Goal: Information Seeking & Learning: Learn about a topic

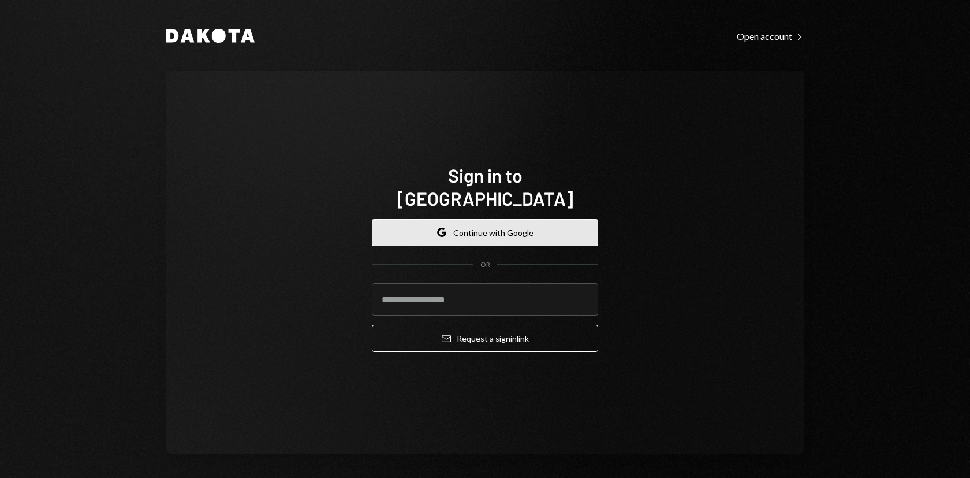
click at [501, 224] on button "Google Continue with Google" at bounding box center [485, 232] width 226 height 27
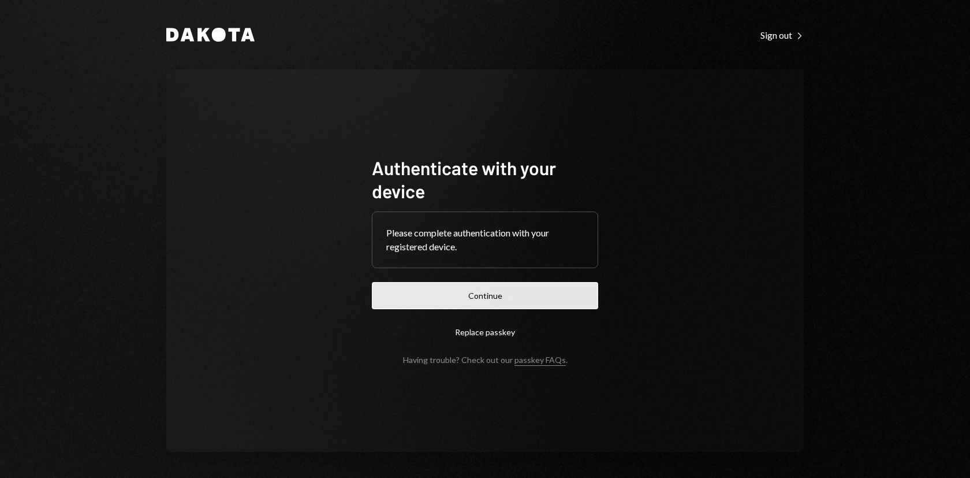
click at [525, 297] on button "Continue" at bounding box center [485, 295] width 226 height 27
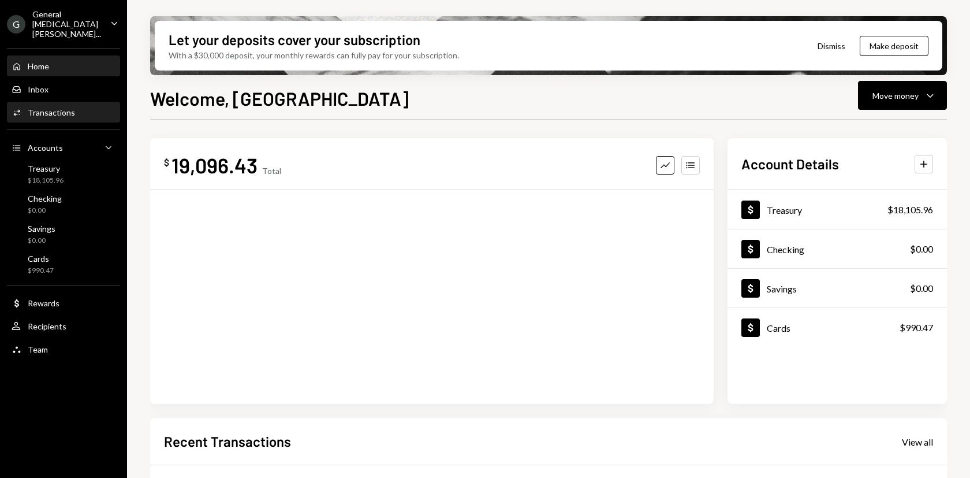
click at [46, 107] on div "Transactions" at bounding box center [51, 112] width 47 height 10
click at [69, 107] on div "Transactions" at bounding box center [51, 112] width 47 height 10
click at [597, 107] on div "Welcome, Tiaan Move money Caret Down" at bounding box center [548, 96] width 797 height 25
click at [47, 84] on div "Inbox Inbox" at bounding box center [64, 89] width 104 height 10
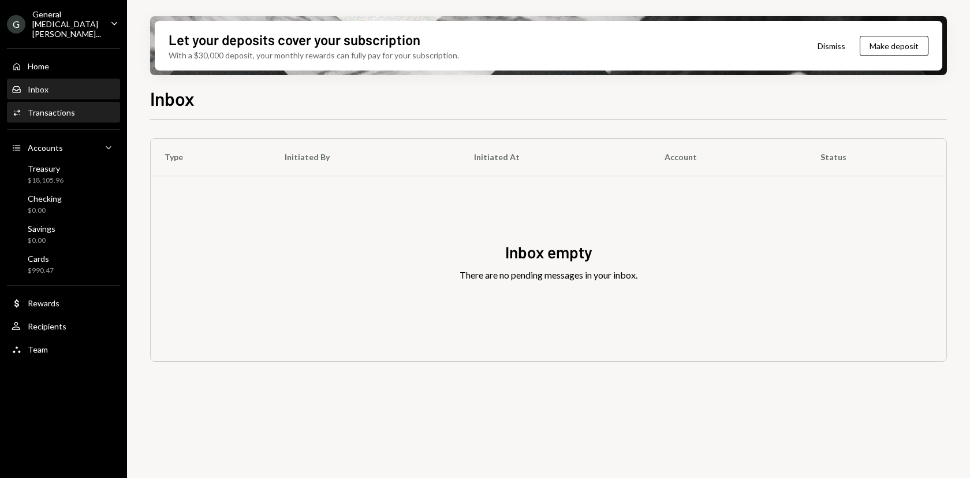
click at [49, 107] on div "Transactions" at bounding box center [51, 112] width 47 height 10
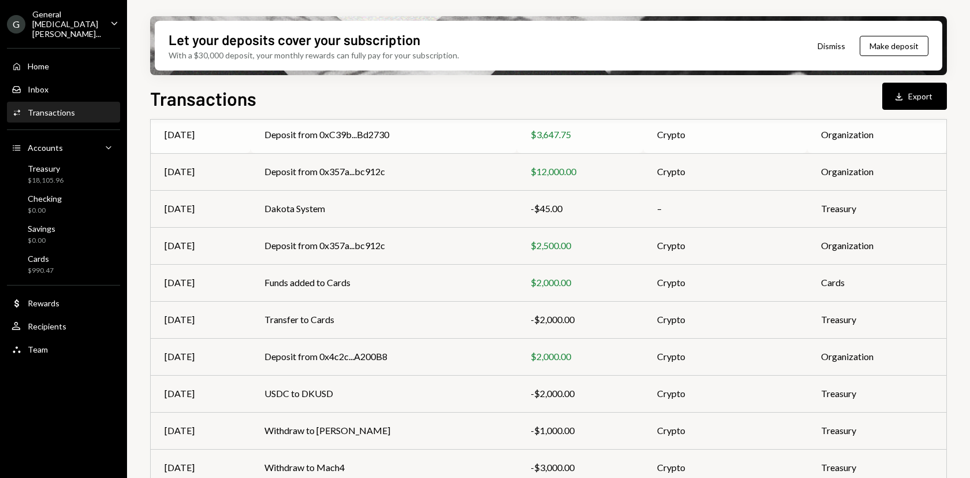
scroll to position [180, 0]
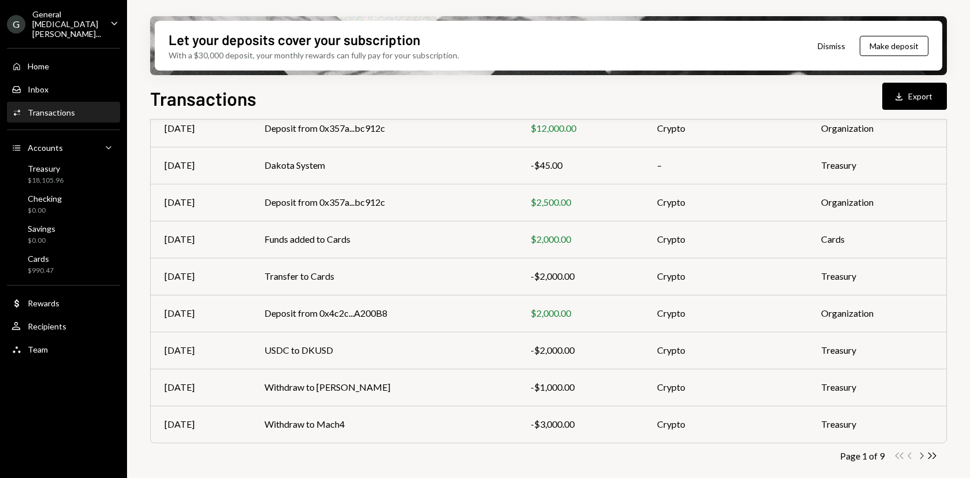
click at [921, 453] on icon "Chevron Right" at bounding box center [921, 455] width 11 height 11
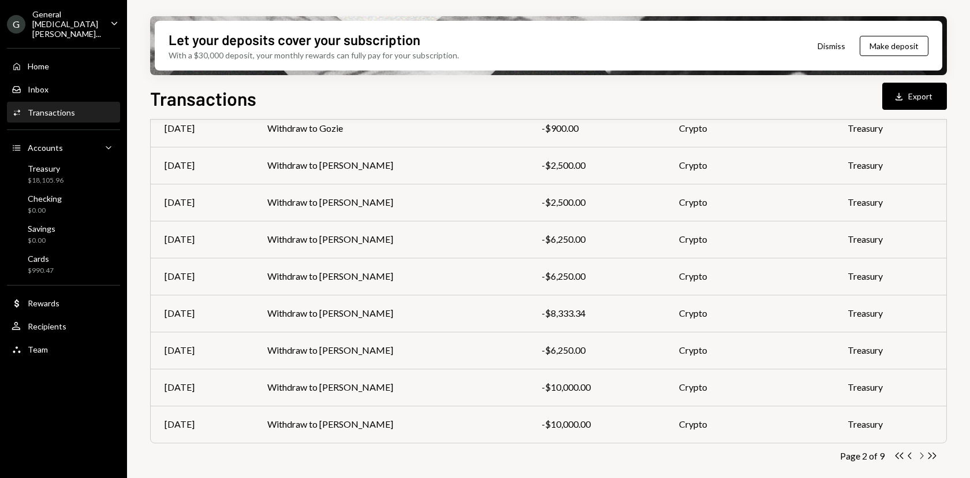
click at [921, 455] on icon "Chevron Right" at bounding box center [921, 455] width 11 height 11
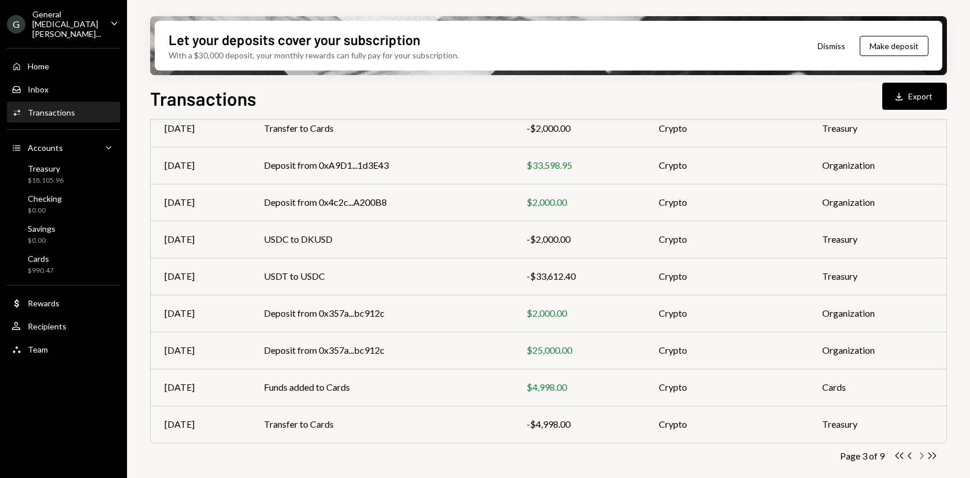
click at [920, 454] on icon "Chevron Right" at bounding box center [921, 455] width 11 height 11
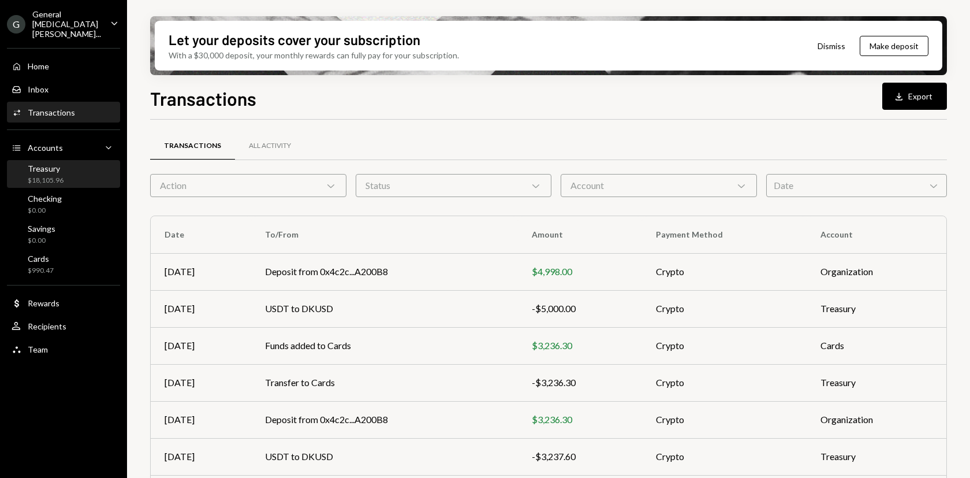
click at [48, 163] on div "Treasury" at bounding box center [46, 168] width 36 height 10
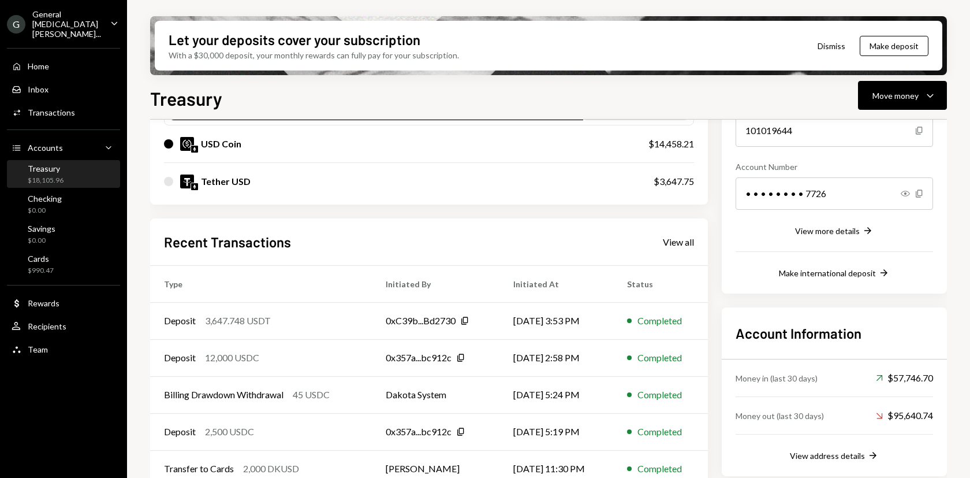
scroll to position [161, 0]
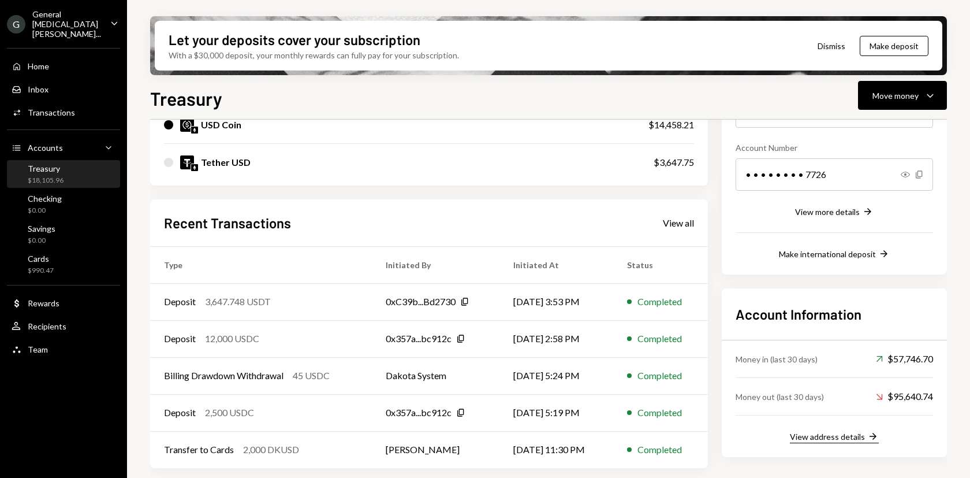
click at [850, 437] on div "View address details" at bounding box center [827, 437] width 75 height 10
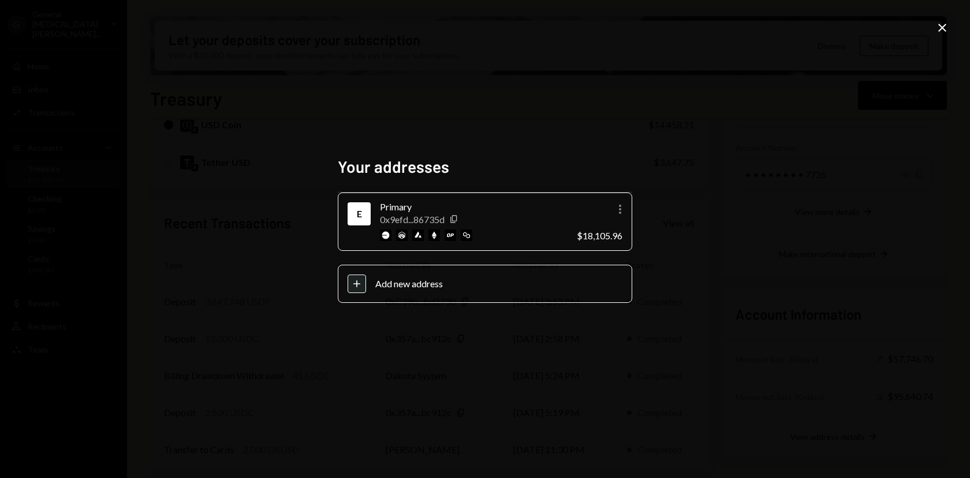
click at [538, 206] on div "Primary" at bounding box center [474, 207] width 188 height 14
click at [616, 210] on icon "More" at bounding box center [620, 209] width 14 height 14
click at [753, 202] on div "Your addresses E Primary 0x9efd...86735d Copy More $18,105.96 Plus Add new addr…" at bounding box center [485, 239] width 970 height 478
click at [805, 146] on div "Your addresses E Primary 0x9efd...86735d Copy More $18,105.96 Plus Add new addr…" at bounding box center [485, 239] width 970 height 478
click at [945, 28] on icon "Close" at bounding box center [943, 28] width 14 height 14
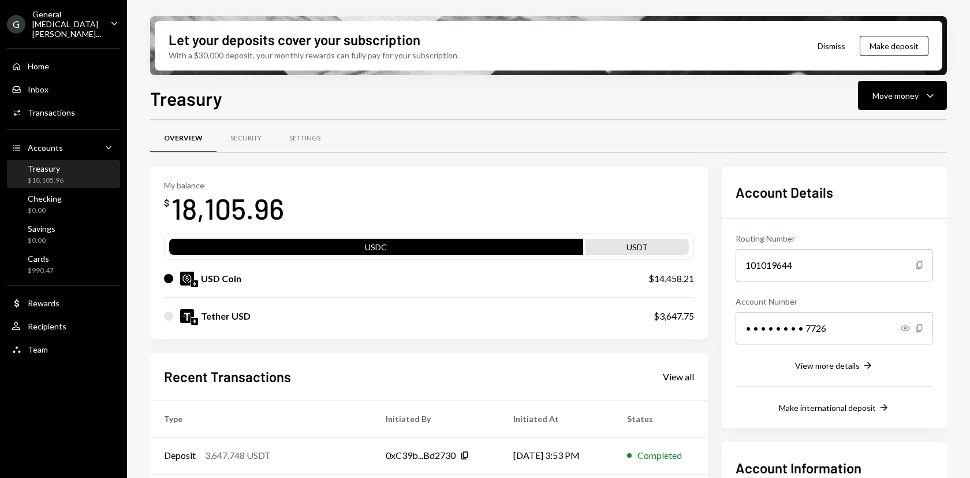
scroll to position [0, 0]
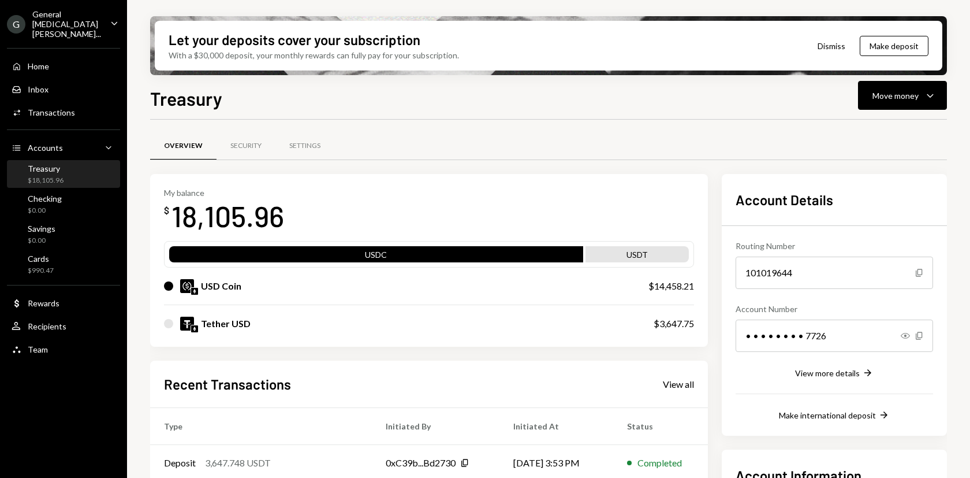
click at [196, 221] on div "18,105.96" at bounding box center [228, 216] width 113 height 36
click at [308, 287] on div "USD Coin" at bounding box center [395, 286] width 462 height 14
click at [671, 285] on div "$14,458.21" at bounding box center [672, 286] width 46 height 14
click at [656, 255] on div "USDT" at bounding box center [637, 256] width 103 height 16
click at [439, 260] on div "USDC" at bounding box center [376, 256] width 414 height 16
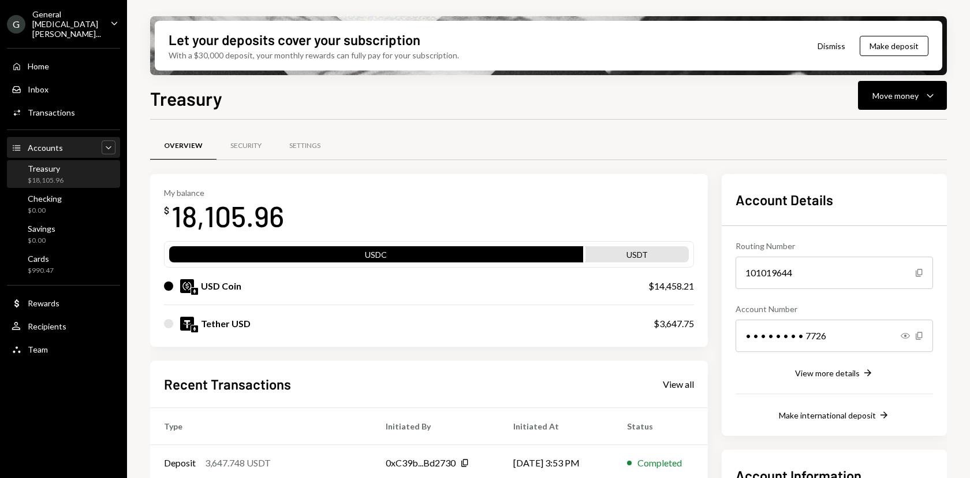
click at [103, 142] on icon "Caret Down" at bounding box center [109, 148] width 12 height 12
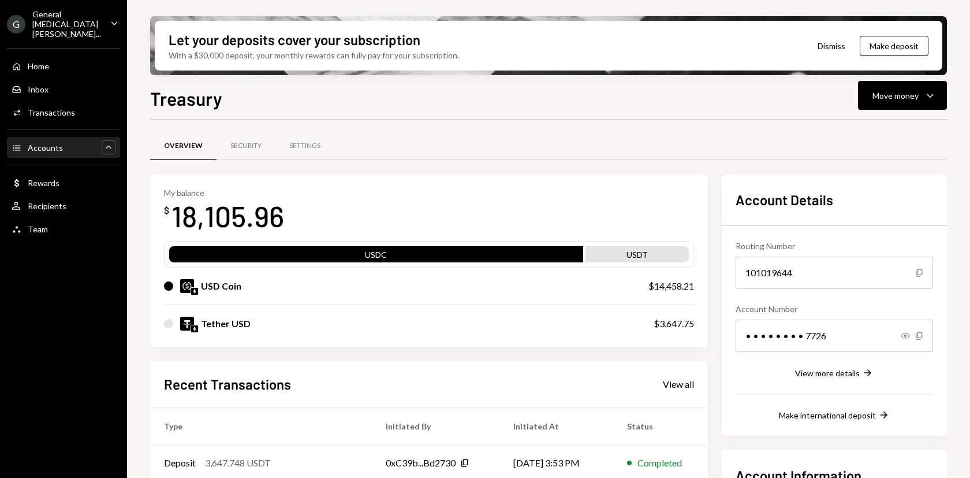
click at [103, 142] on icon "Caret Up" at bounding box center [109, 148] width 12 height 12
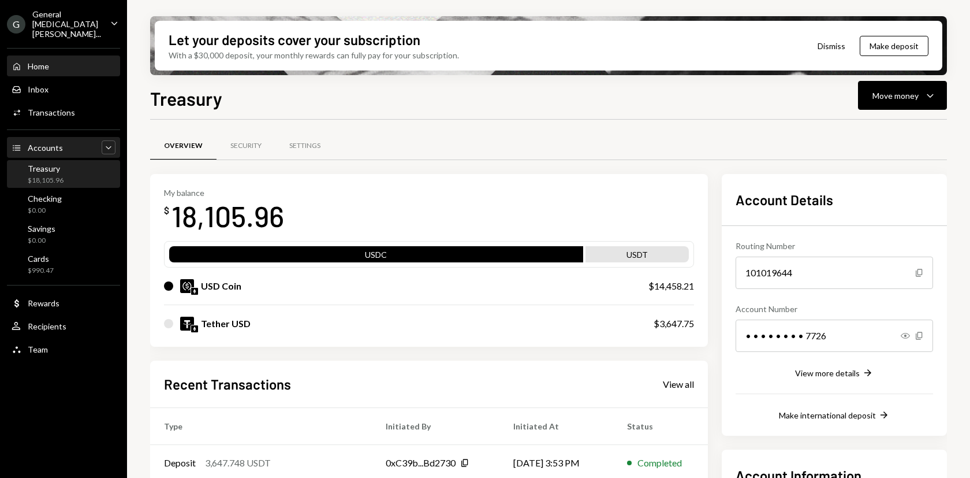
click at [57, 61] on div "Home Home" at bounding box center [64, 66] width 104 height 10
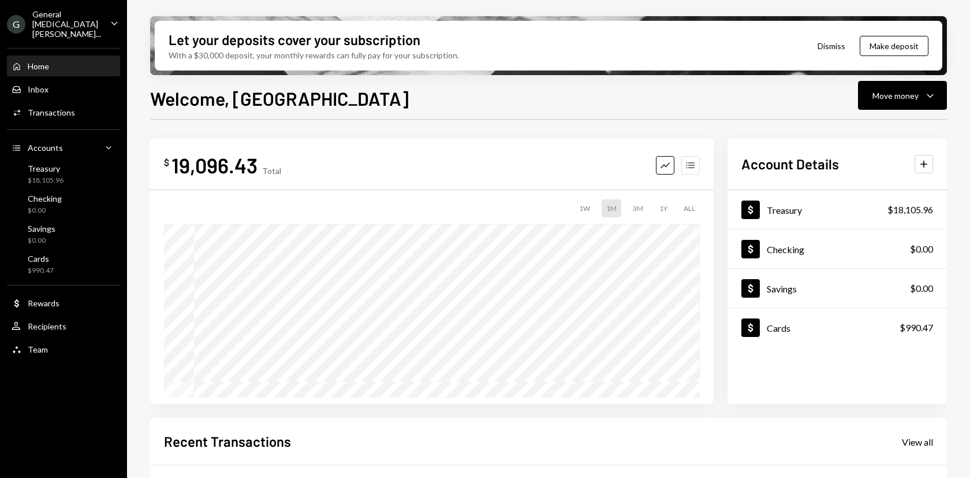
click at [690, 163] on icon "Accounts" at bounding box center [691, 165] width 12 height 12
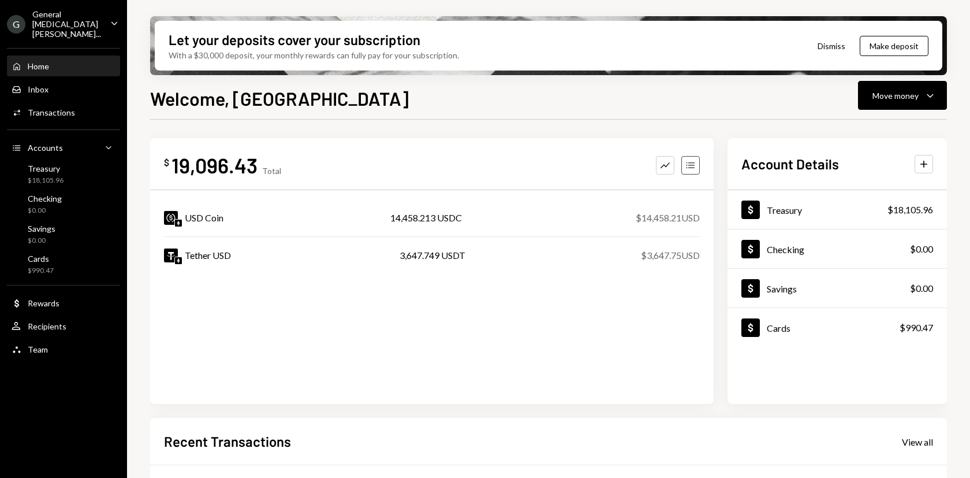
click at [690, 163] on icon "Accounts" at bounding box center [691, 165] width 12 height 12
click at [669, 166] on icon "Graph" at bounding box center [666, 165] width 12 height 12
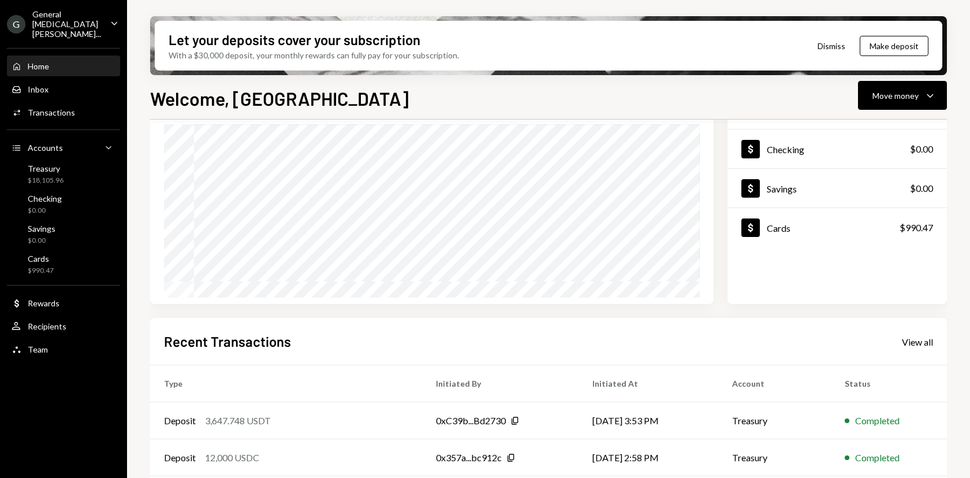
scroll to position [218, 0]
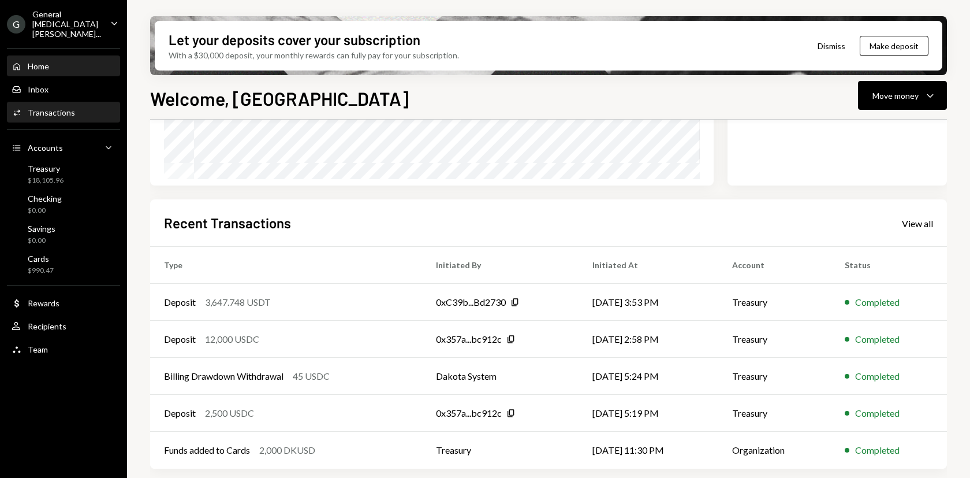
click at [57, 107] on div "Transactions" at bounding box center [51, 112] width 47 height 10
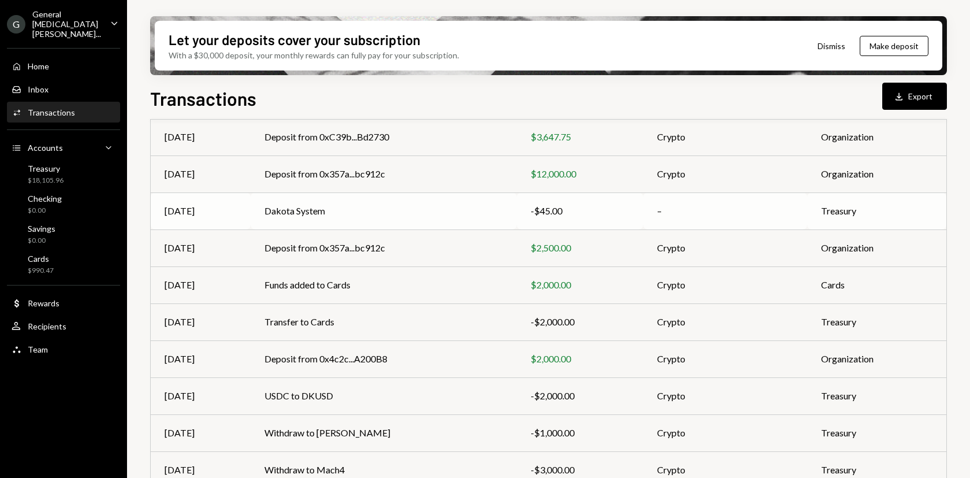
scroll to position [180, 0]
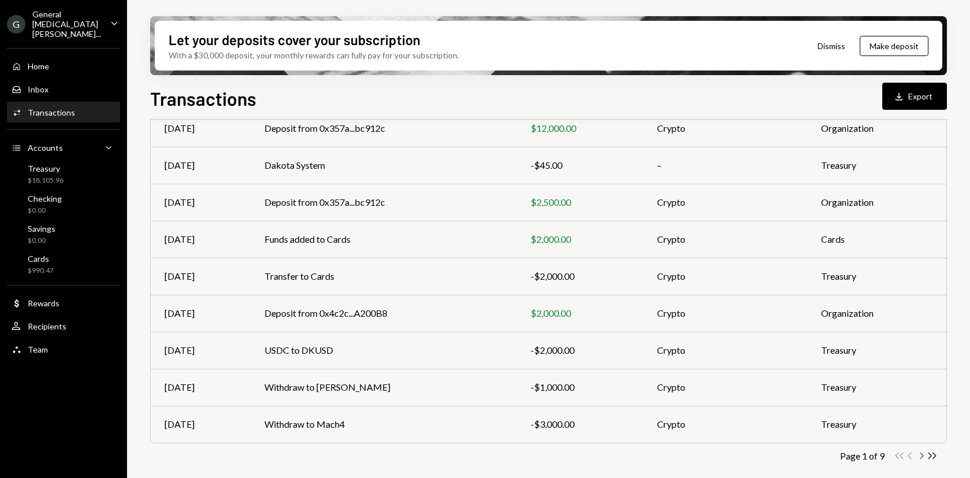
click at [923, 456] on icon "button" at bounding box center [922, 455] width 3 height 6
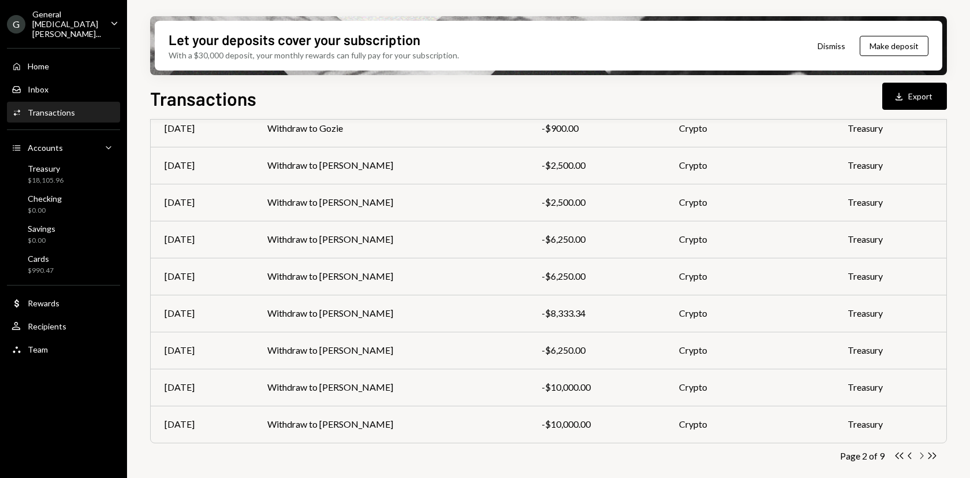
click at [923, 456] on icon "button" at bounding box center [922, 455] width 3 height 6
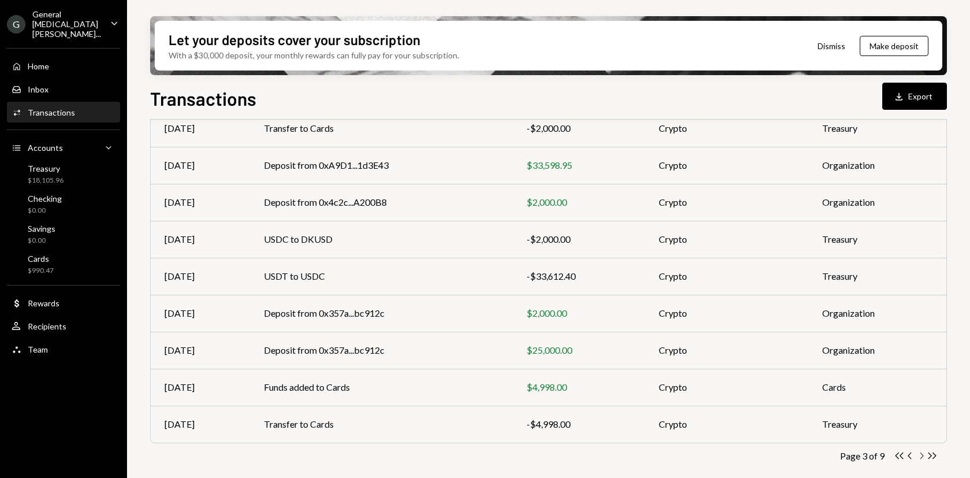
click at [923, 456] on icon "button" at bounding box center [922, 455] width 3 height 6
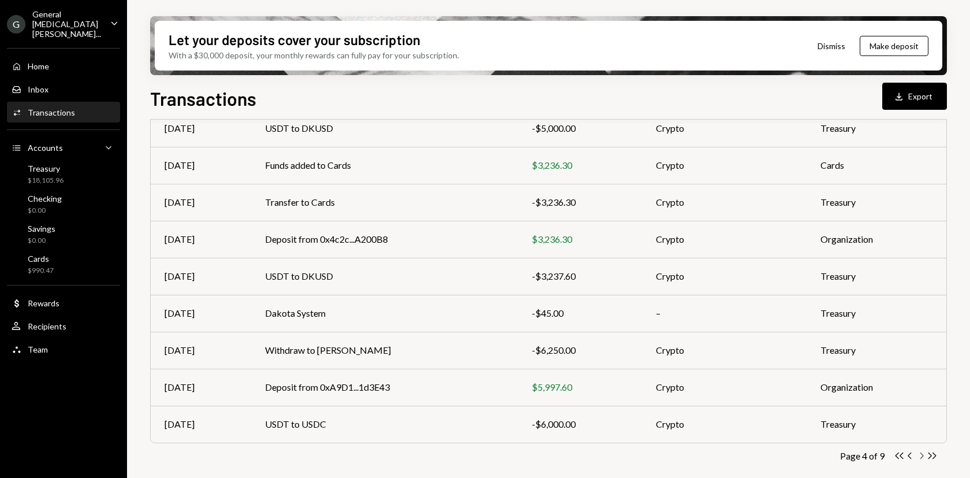
click at [923, 456] on icon "button" at bounding box center [922, 455] width 3 height 6
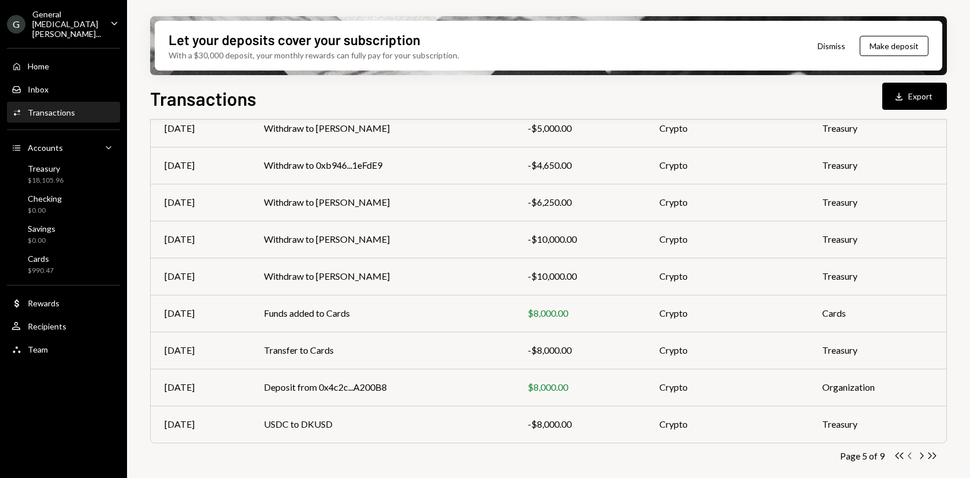
click at [910, 455] on icon "Chevron Left" at bounding box center [910, 455] width 11 height 11
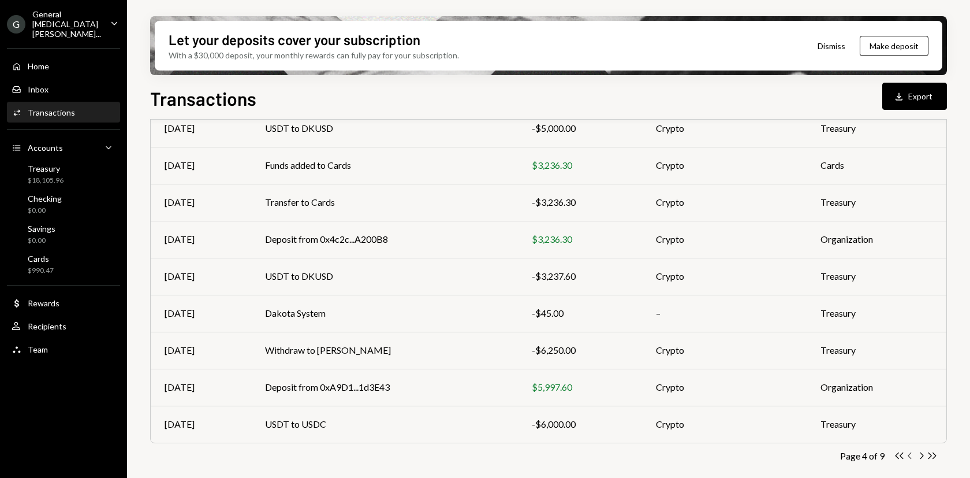
click at [910, 456] on icon "Chevron Left" at bounding box center [910, 455] width 11 height 11
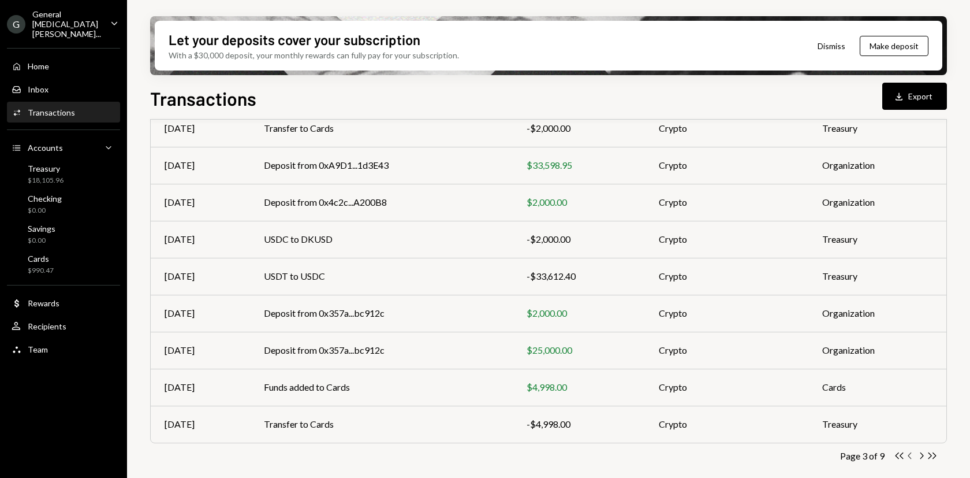
click at [912, 452] on icon "Chevron Left" at bounding box center [910, 455] width 11 height 11
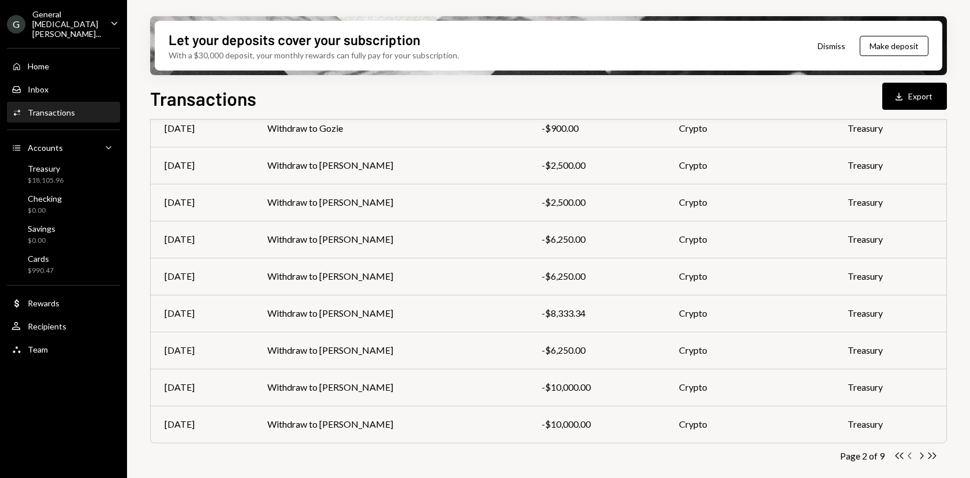
click at [912, 456] on icon "Chevron Left" at bounding box center [910, 455] width 11 height 11
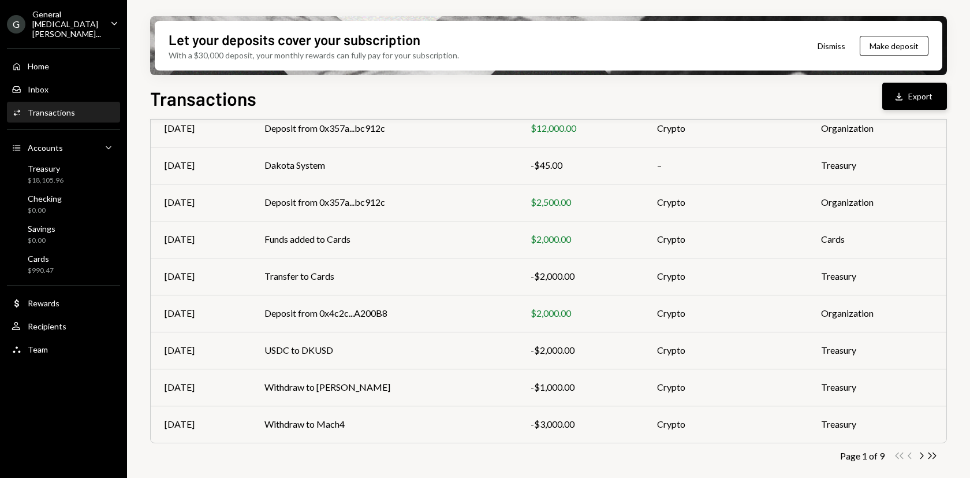
click at [916, 98] on button "Download Export" at bounding box center [915, 96] width 65 height 27
click at [934, 456] on icon "Double Arrow Right" at bounding box center [932, 455] width 11 height 11
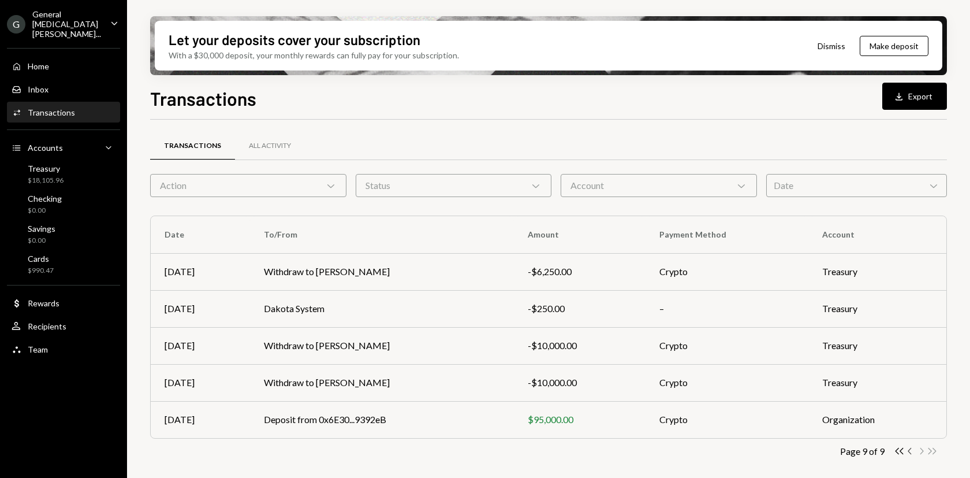
click at [912, 453] on icon "Chevron Left" at bounding box center [910, 450] width 11 height 11
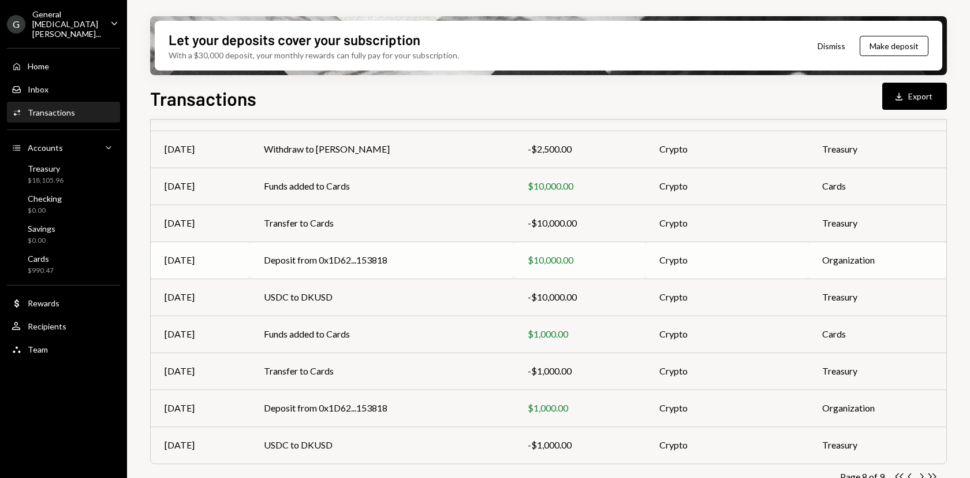
scroll to position [180, 0]
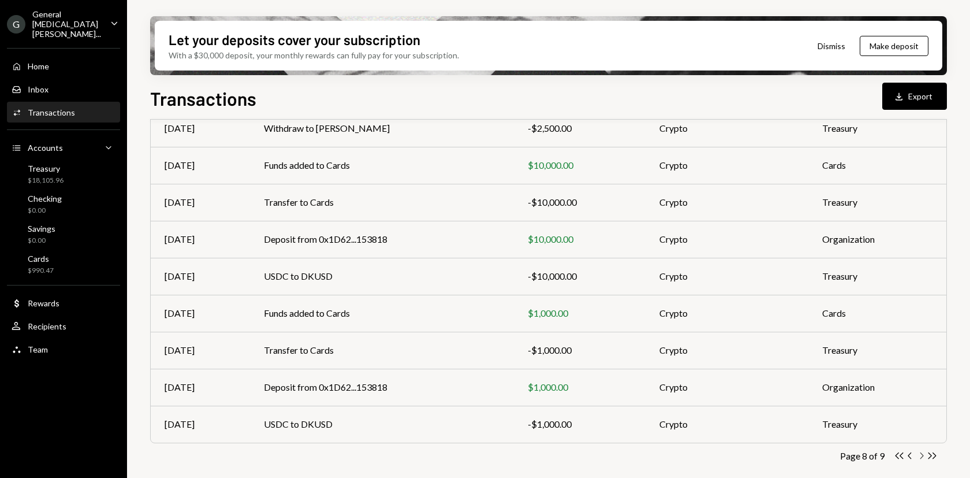
click at [922, 454] on icon "button" at bounding box center [922, 455] width 3 height 6
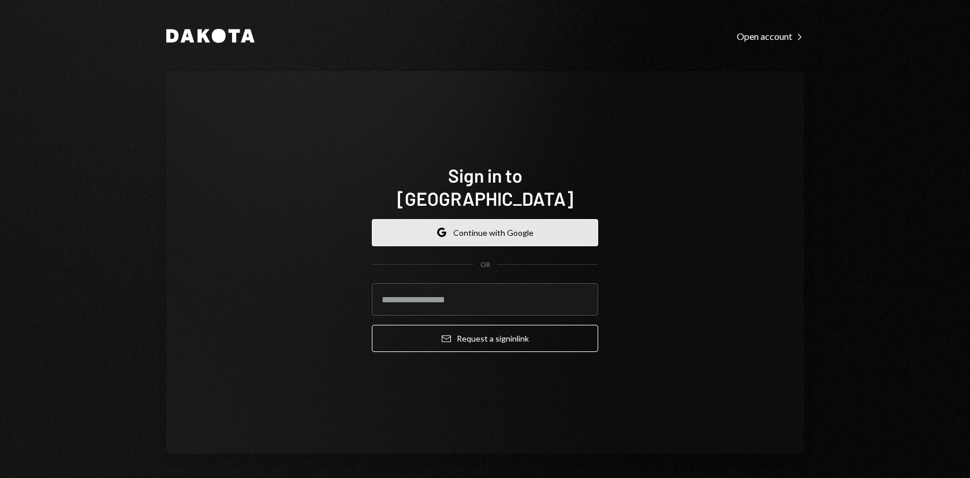
click at [518, 222] on button "Google Continue with Google" at bounding box center [485, 232] width 226 height 27
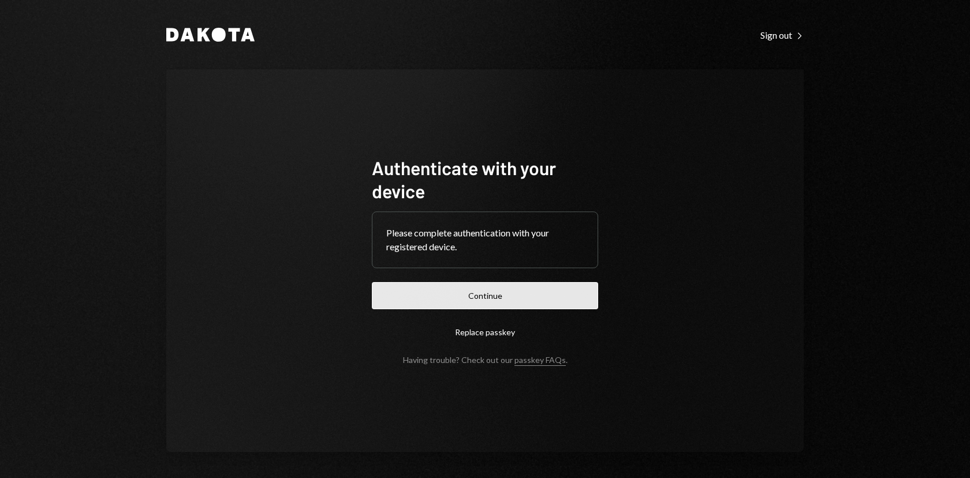
click at [515, 303] on button "Continue" at bounding box center [485, 295] width 226 height 27
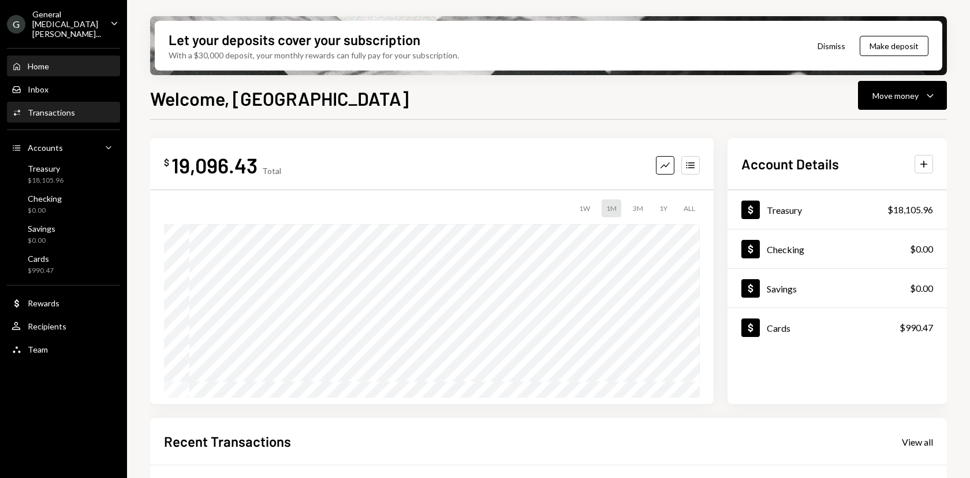
click at [52, 107] on div "Activities Transactions" at bounding box center [44, 112] width 64 height 10
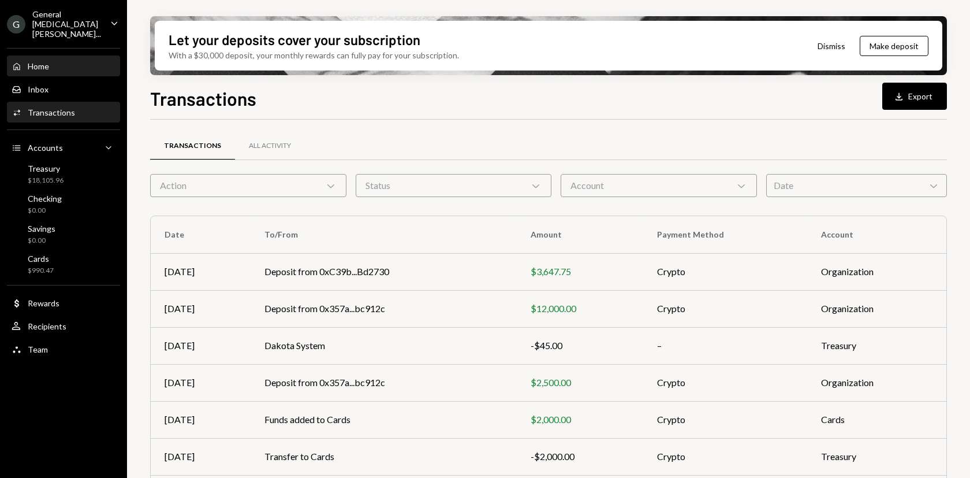
click at [54, 62] on div "Home Home" at bounding box center [64, 67] width 104 height 20
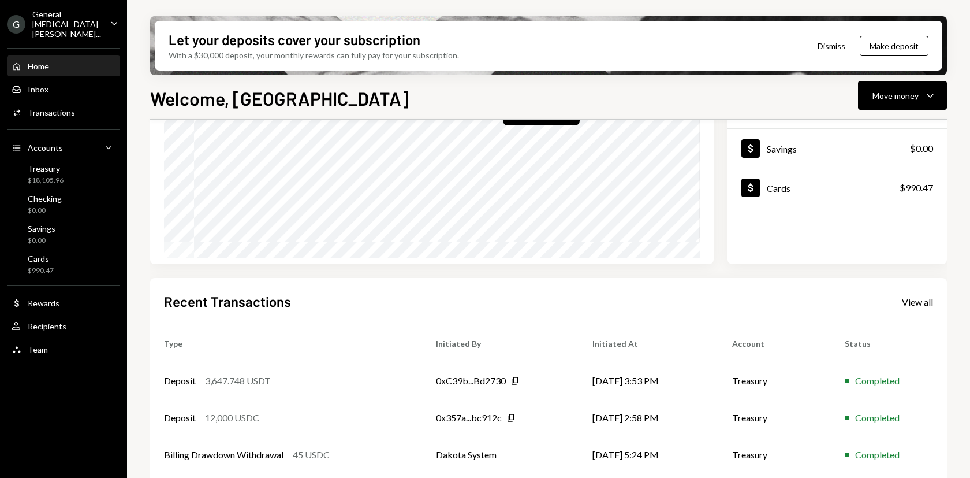
scroll to position [218, 0]
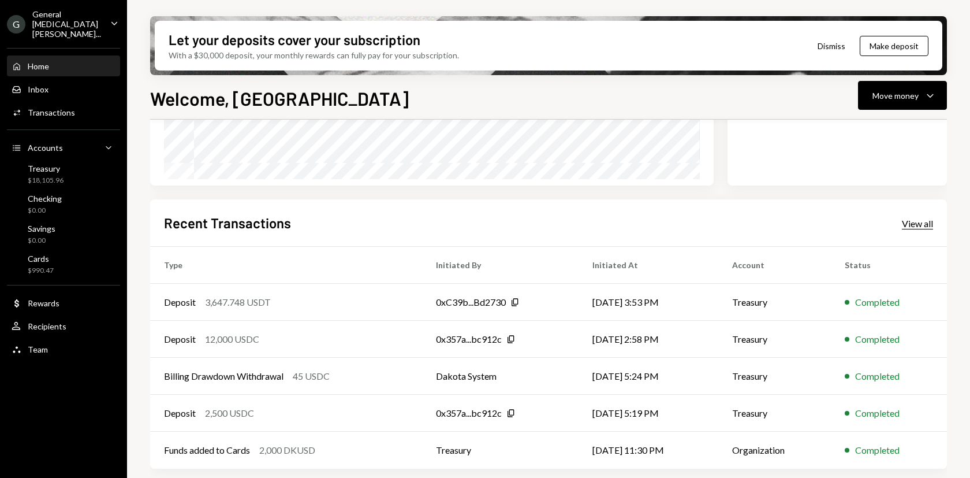
click at [913, 223] on div "View all" at bounding box center [917, 224] width 31 height 12
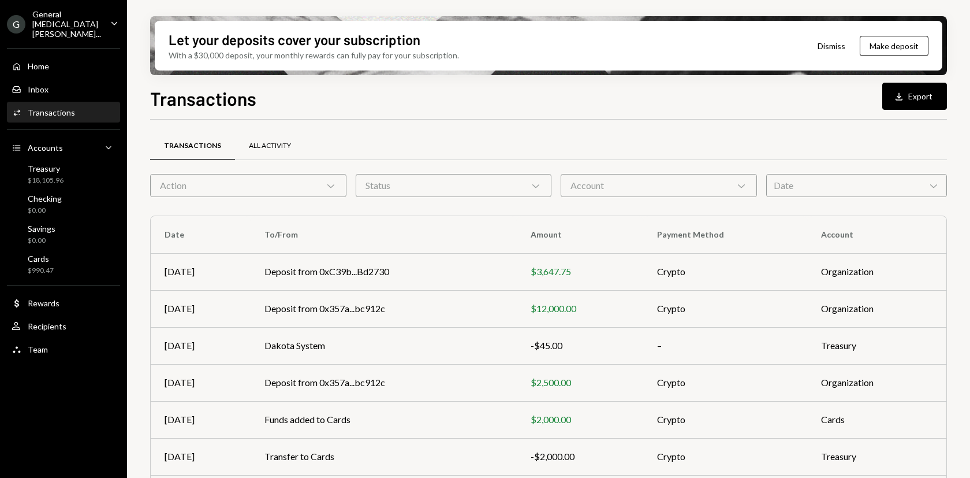
click at [254, 141] on div "All Activity" at bounding box center [270, 146] width 42 height 10
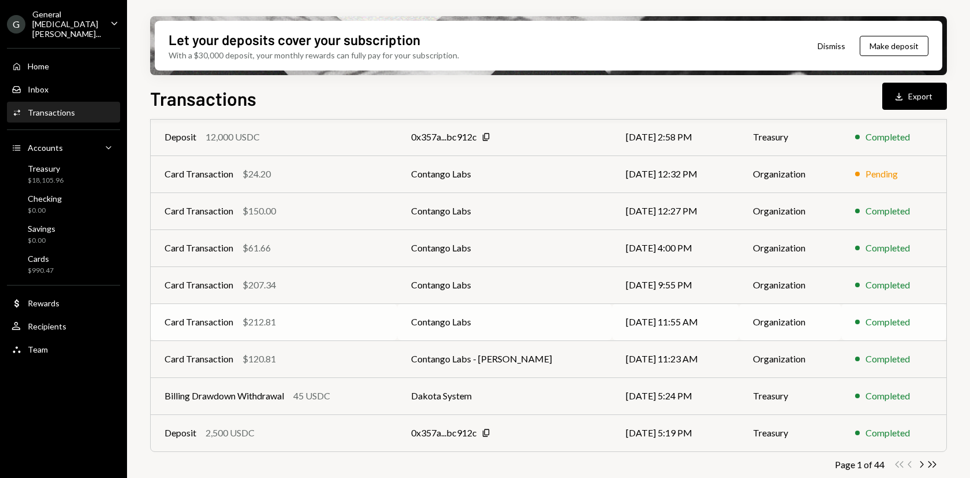
scroll to position [180, 0]
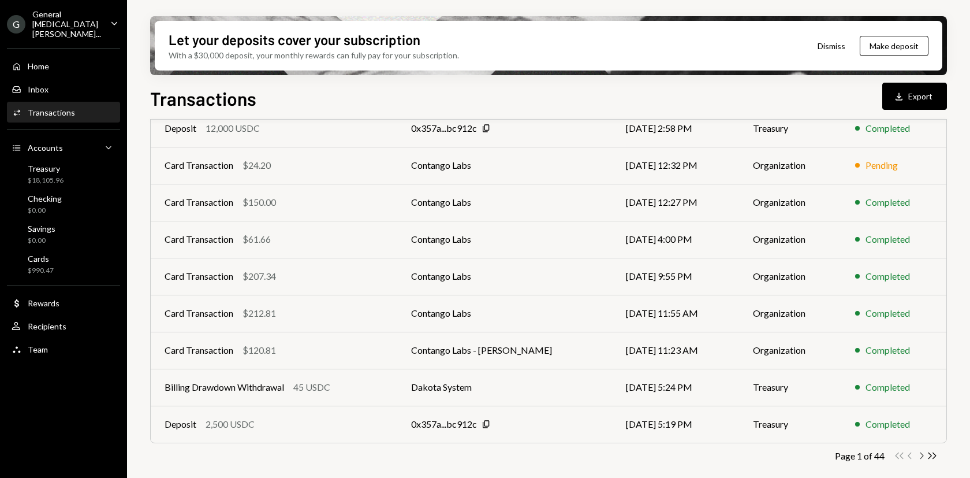
click at [921, 455] on icon "Chevron Right" at bounding box center [921, 455] width 11 height 11
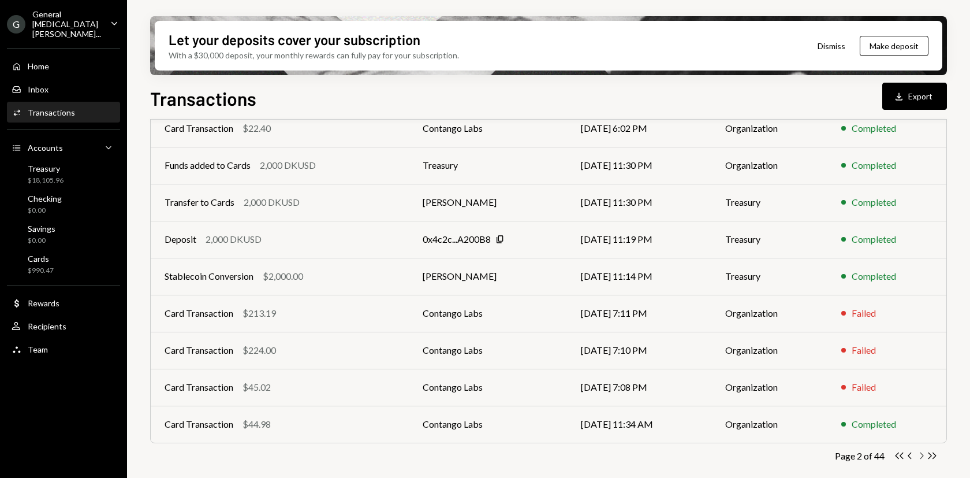
click at [921, 451] on icon "Chevron Right" at bounding box center [921, 455] width 11 height 11
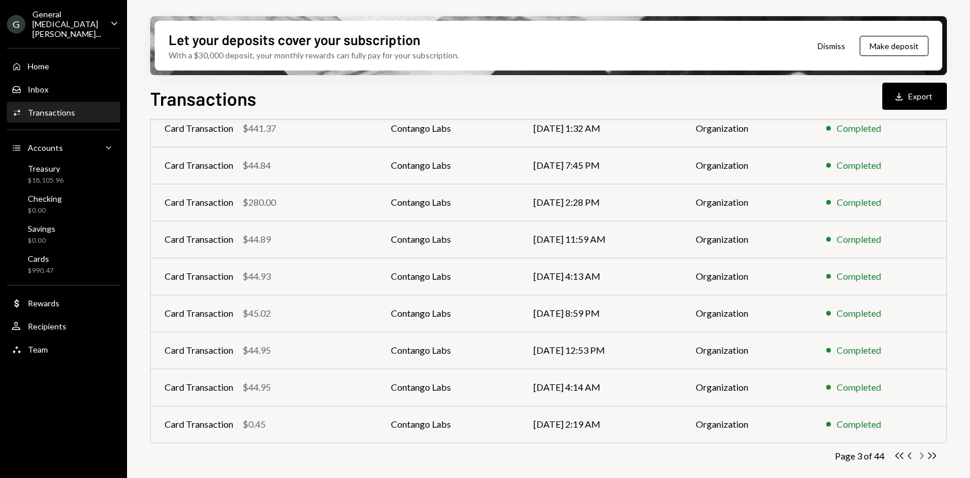
click at [920, 458] on icon "Chevron Right" at bounding box center [921, 455] width 11 height 11
click at [923, 456] on icon "button" at bounding box center [922, 455] width 3 height 6
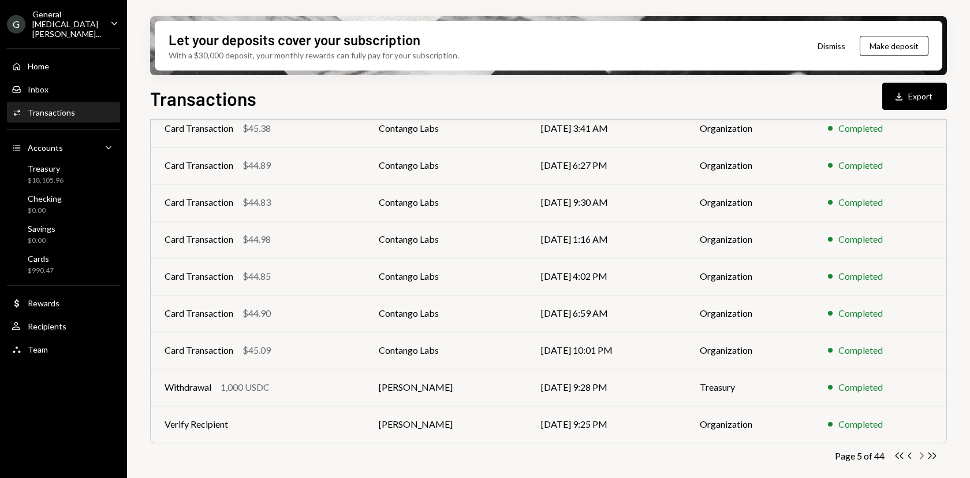
click at [923, 454] on icon "button" at bounding box center [922, 455] width 3 height 6
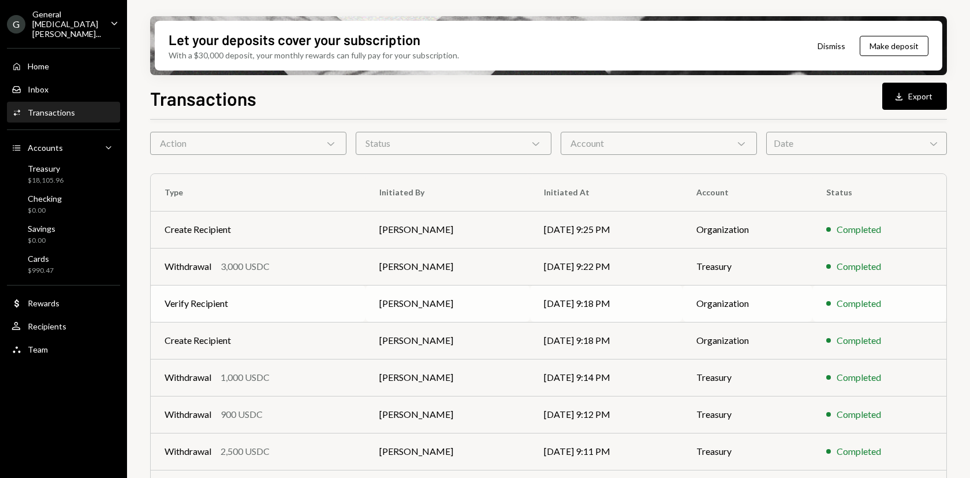
scroll to position [99, 0]
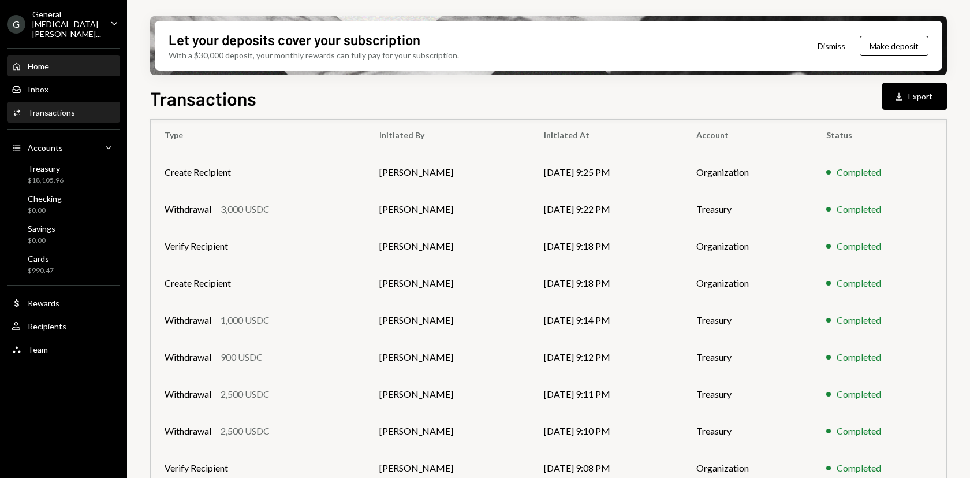
click at [44, 61] on div "Home" at bounding box center [38, 66] width 21 height 10
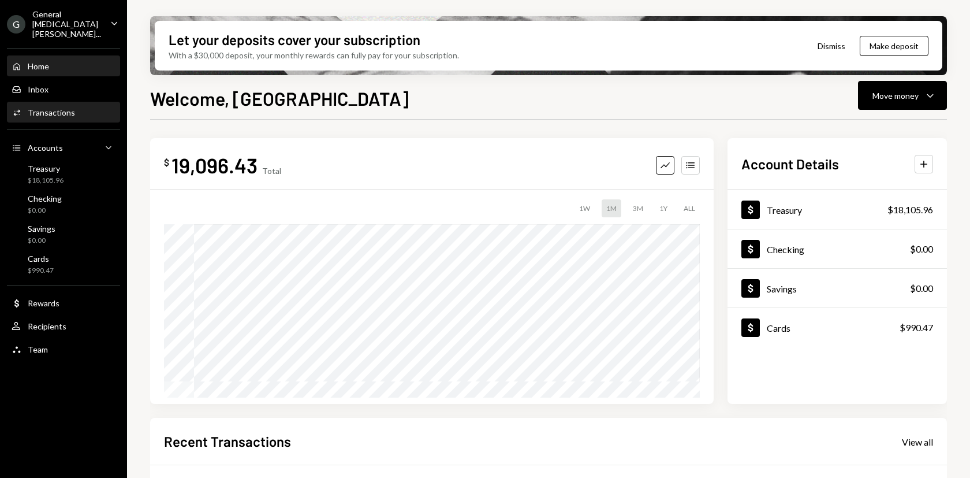
click at [54, 107] on div "Transactions" at bounding box center [51, 112] width 47 height 10
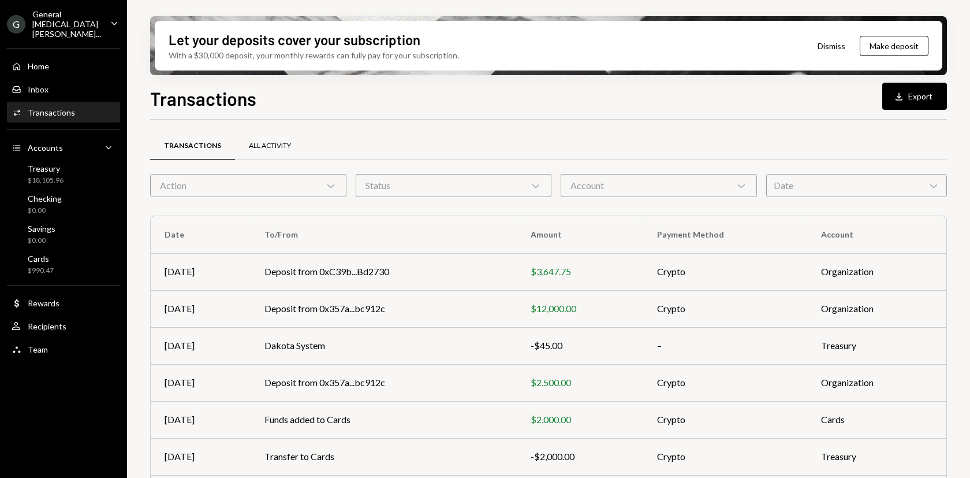
click at [261, 144] on div "All Activity" at bounding box center [270, 146] width 42 height 10
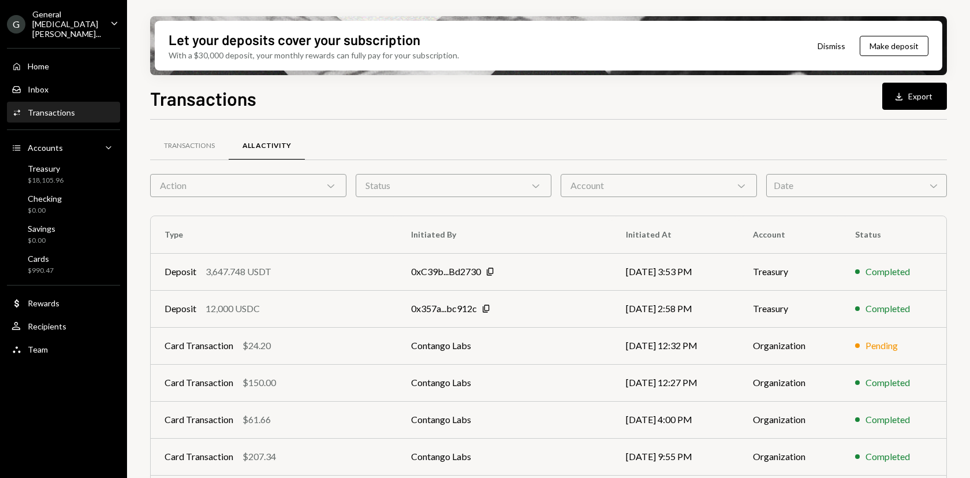
scroll to position [180, 0]
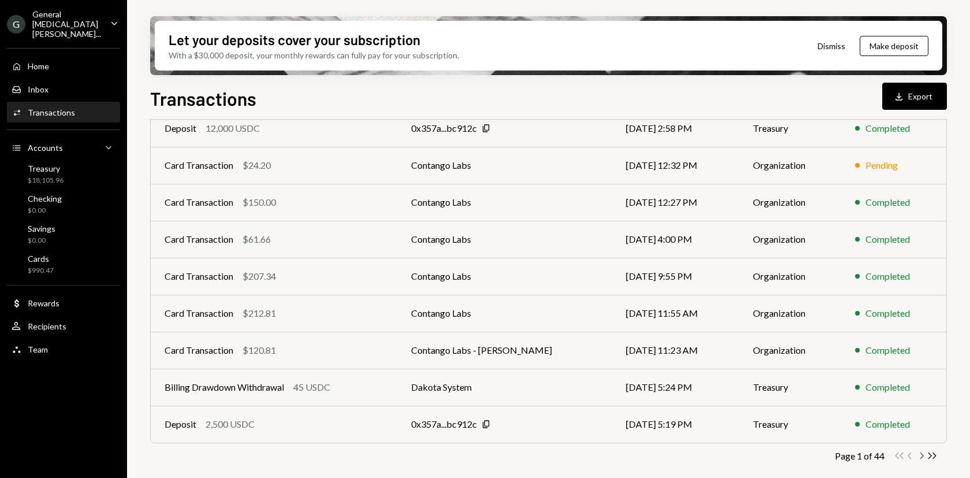
click at [921, 455] on icon "Chevron Right" at bounding box center [921, 455] width 11 height 11
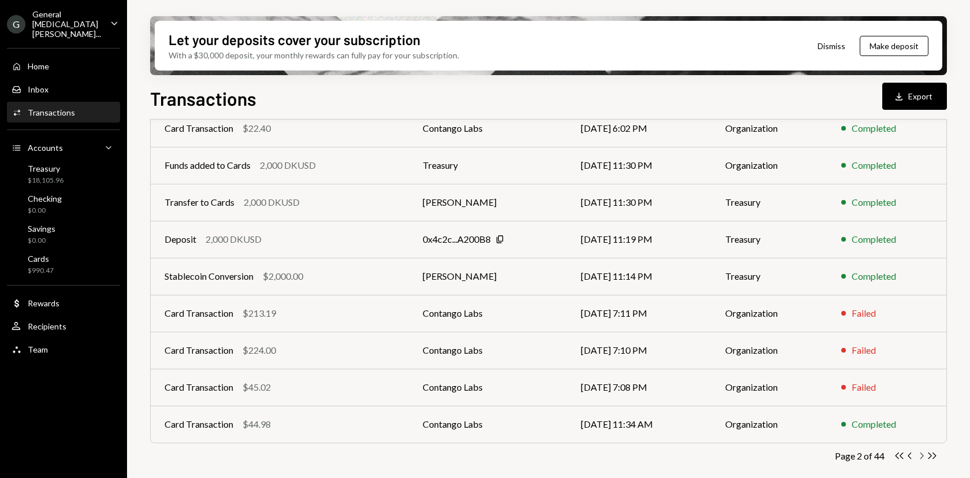
click at [917, 455] on icon "Chevron Right" at bounding box center [921, 455] width 11 height 11
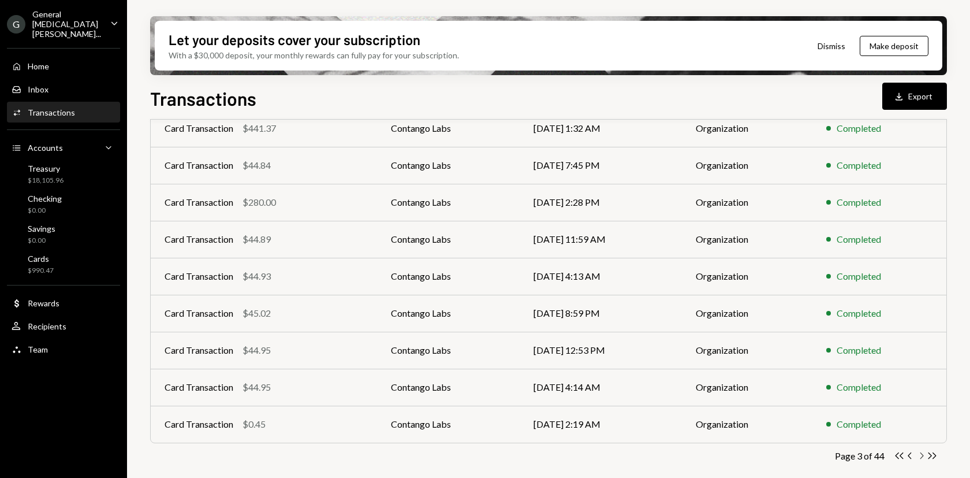
click at [922, 454] on icon "Chevron Right" at bounding box center [921, 455] width 11 height 11
click at [920, 451] on icon "Chevron Right" at bounding box center [921, 455] width 11 height 11
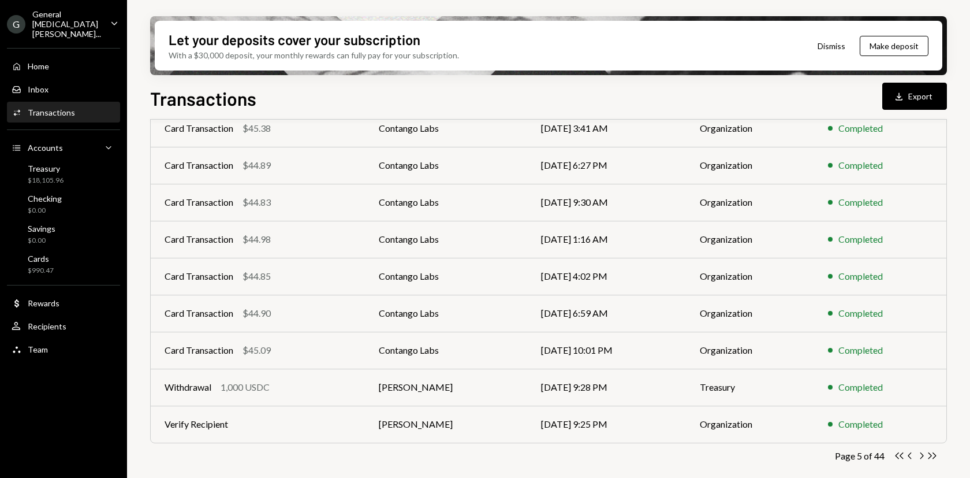
click at [921, 451] on icon "Chevron Right" at bounding box center [921, 455] width 11 height 11
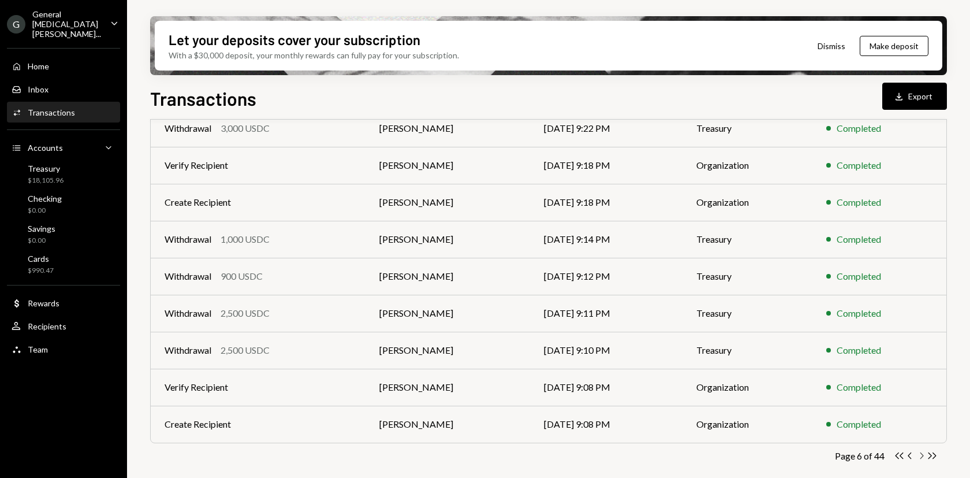
click at [921, 452] on icon "Chevron Right" at bounding box center [921, 455] width 11 height 11
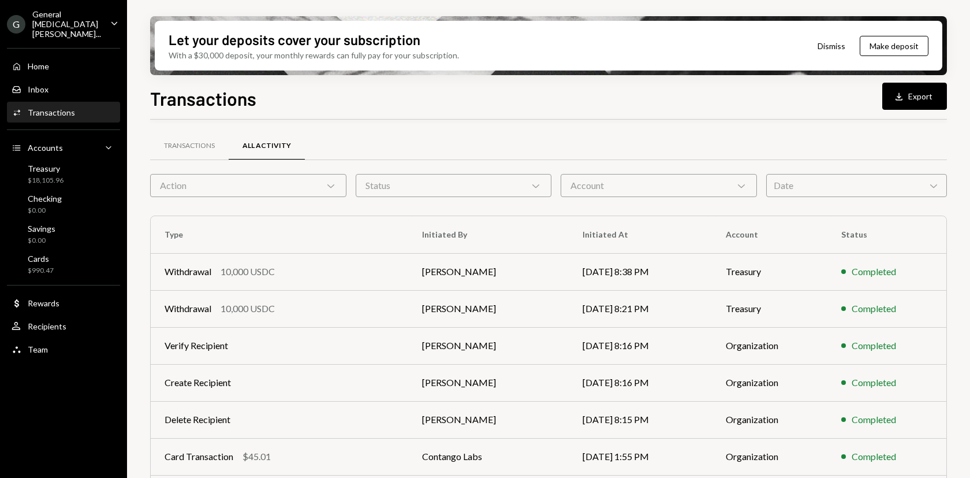
scroll to position [180, 0]
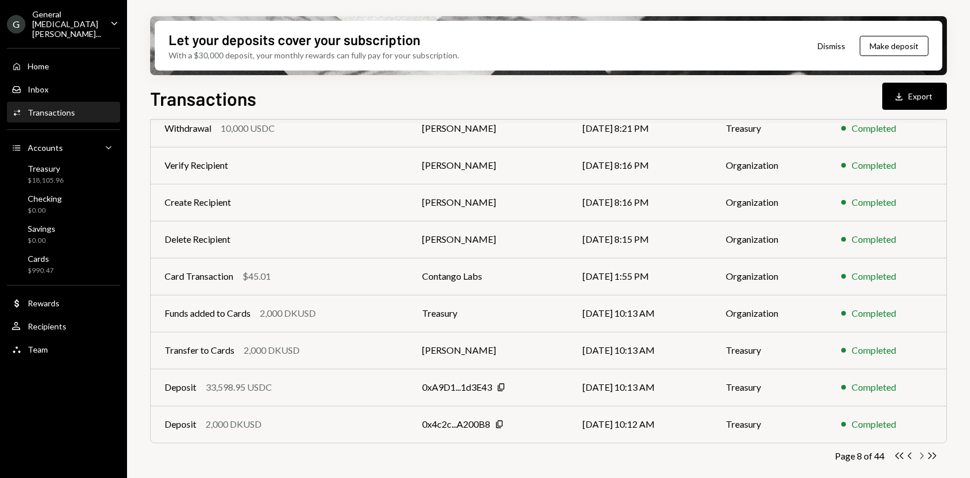
click at [920, 456] on icon "Chevron Right" at bounding box center [921, 455] width 11 height 11
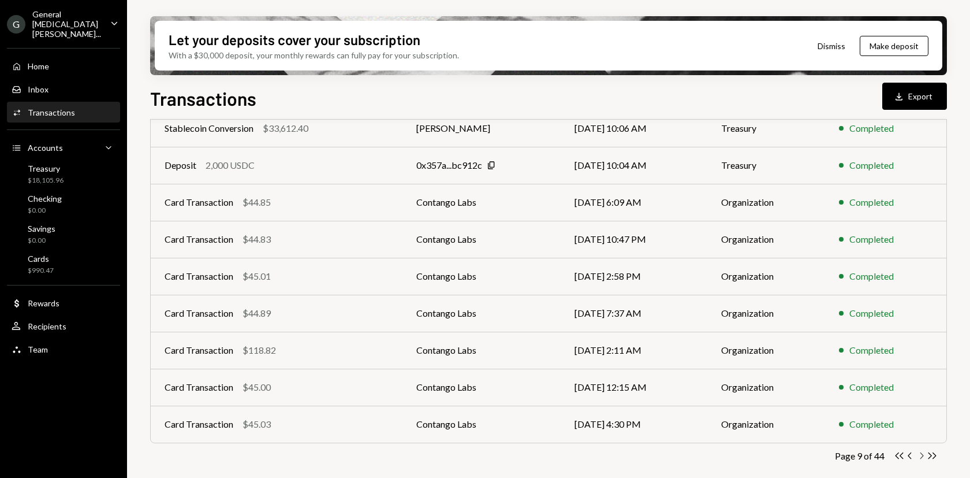
click at [922, 454] on icon "Chevron Right" at bounding box center [921, 455] width 11 height 11
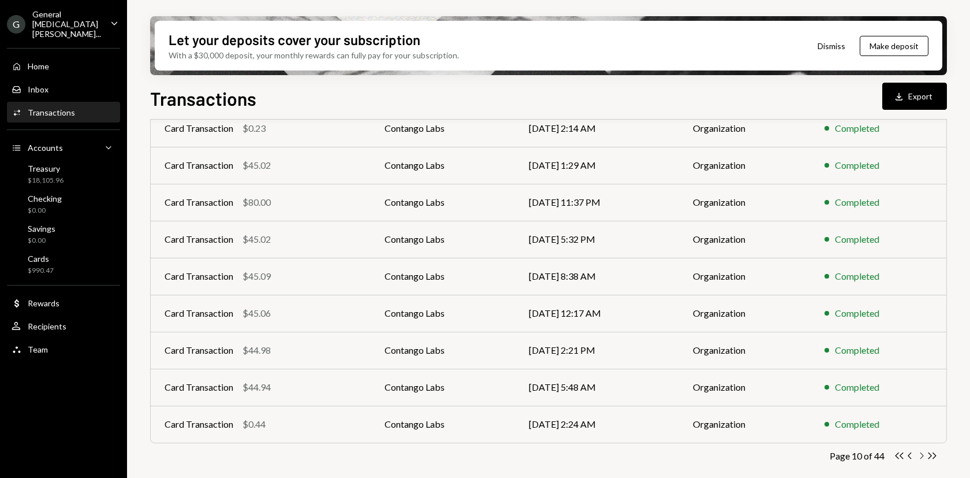
click at [920, 455] on icon "Chevron Right" at bounding box center [921, 455] width 11 height 11
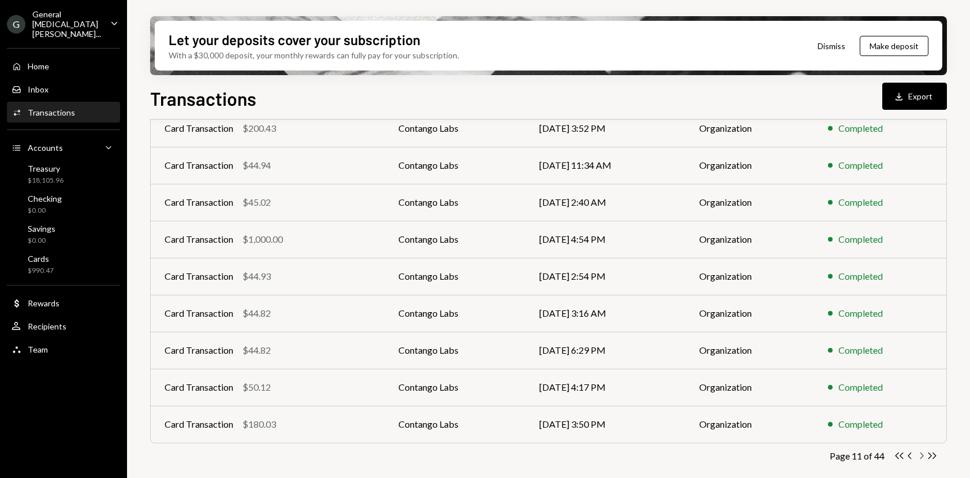
click at [921, 454] on icon "Chevron Right" at bounding box center [921, 455] width 11 height 11
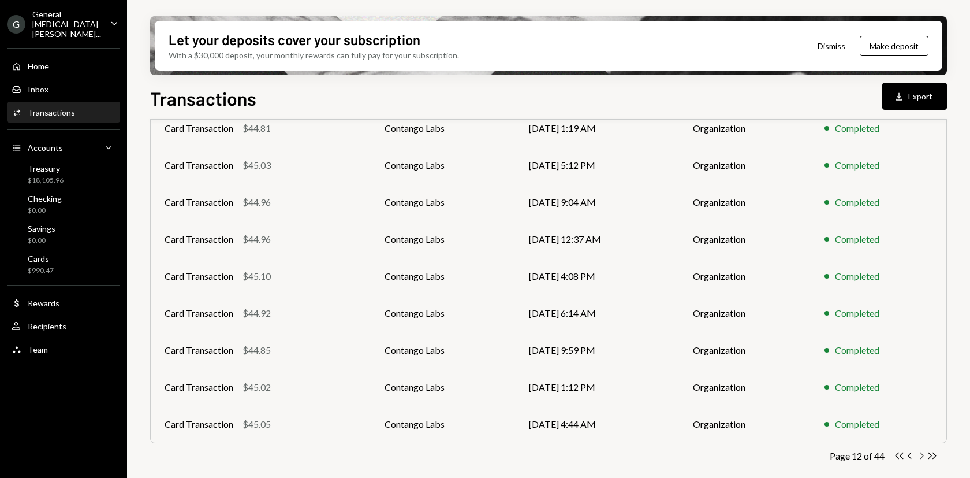
click at [921, 456] on icon "Chevron Right" at bounding box center [921, 455] width 11 height 11
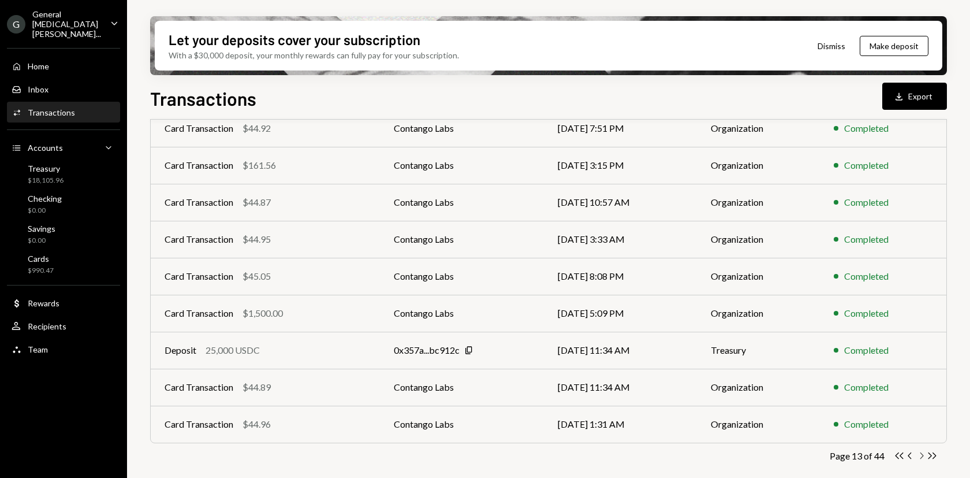
click at [921, 456] on icon "Chevron Right" at bounding box center [921, 455] width 11 height 11
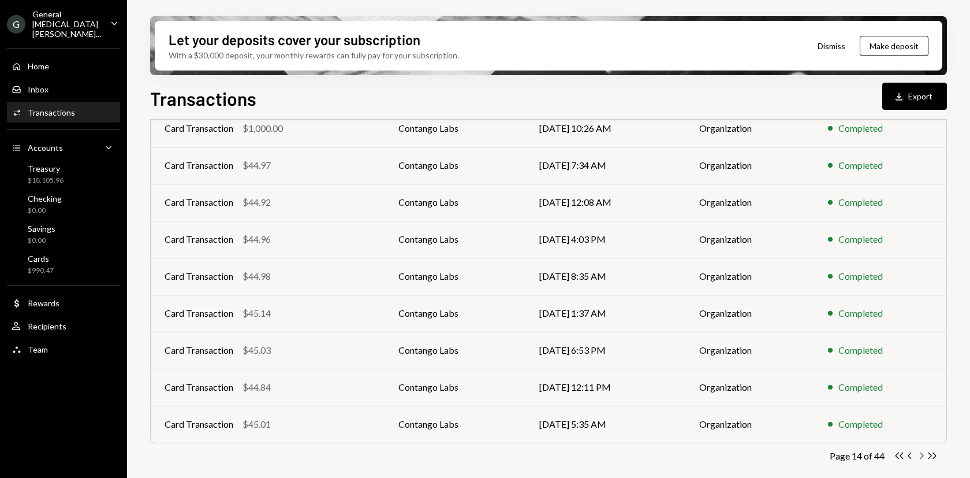
click at [924, 455] on icon "button" at bounding box center [922, 455] width 3 height 6
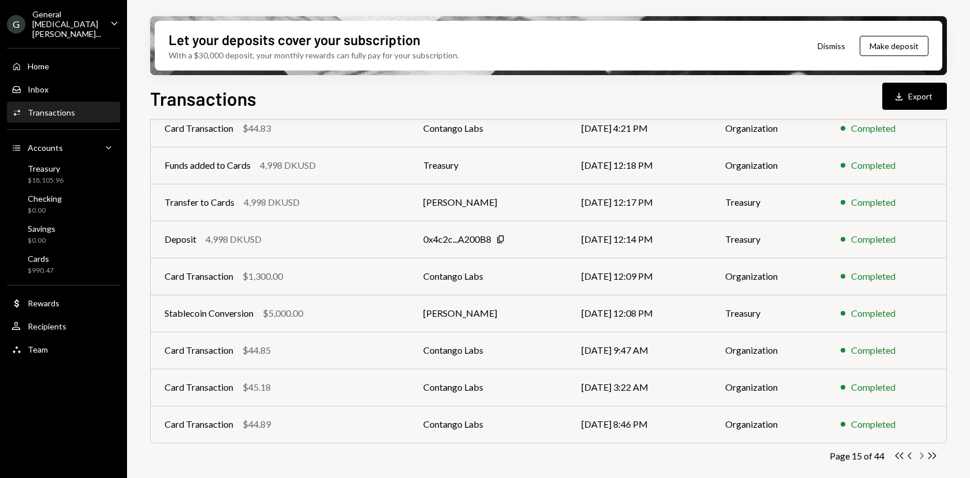
click at [920, 455] on icon "Chevron Right" at bounding box center [921, 455] width 11 height 11
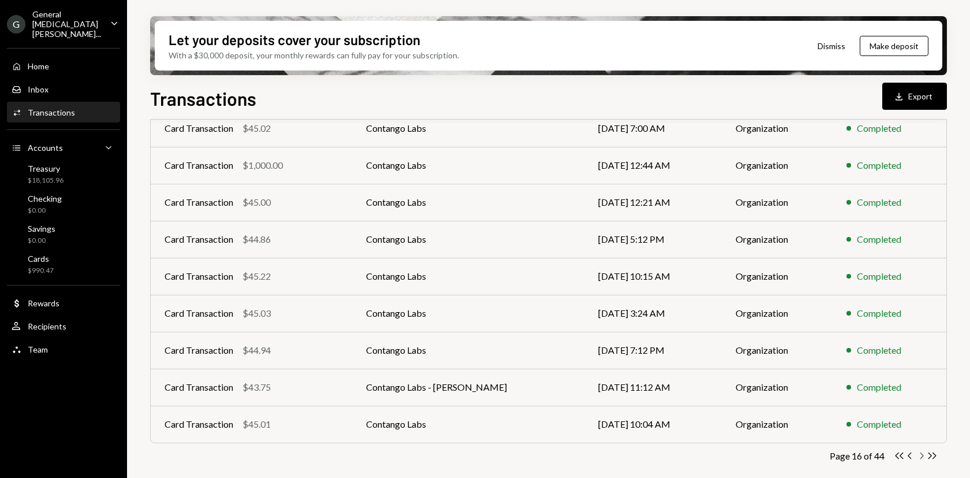
click at [920, 452] on icon "Chevron Right" at bounding box center [921, 455] width 11 height 11
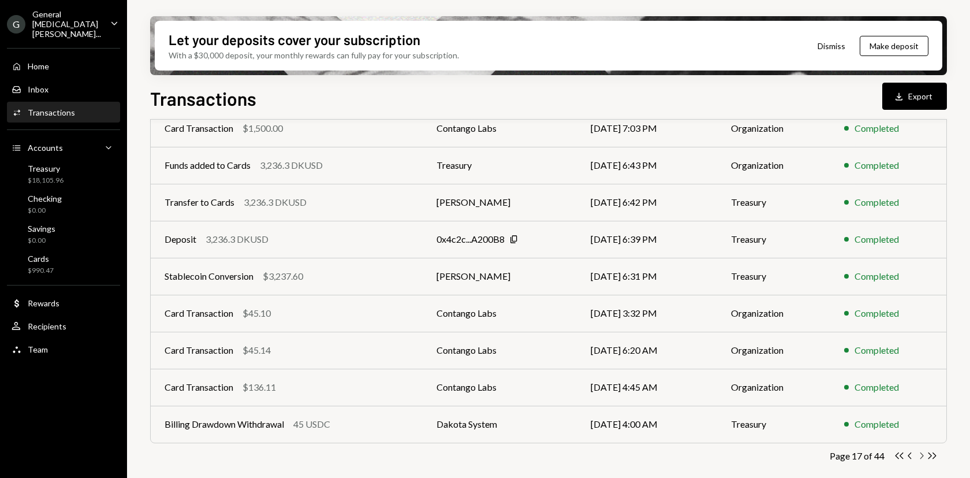
click at [920, 456] on icon "Chevron Right" at bounding box center [921, 455] width 11 height 11
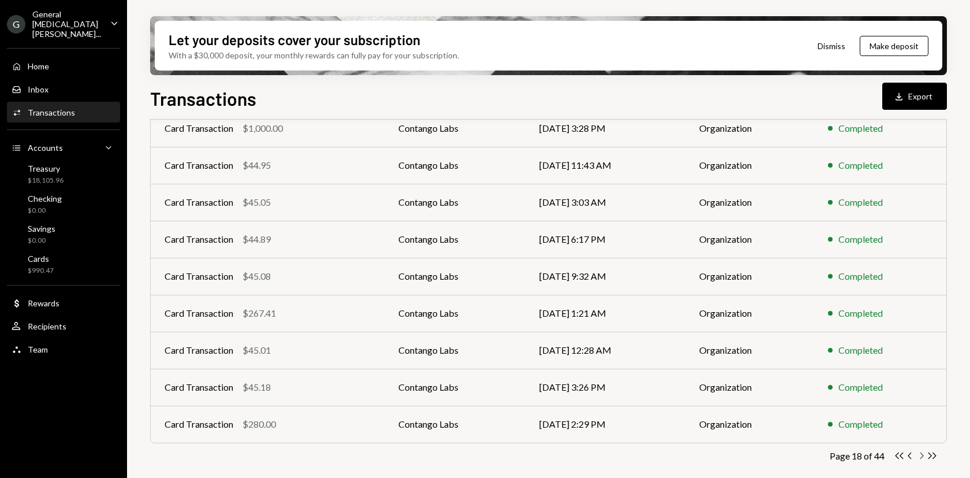
click at [922, 454] on icon "Chevron Right" at bounding box center [921, 455] width 11 height 11
click at [923, 454] on icon "button" at bounding box center [922, 455] width 3 height 6
click at [918, 452] on icon "Chevron Right" at bounding box center [921, 455] width 11 height 11
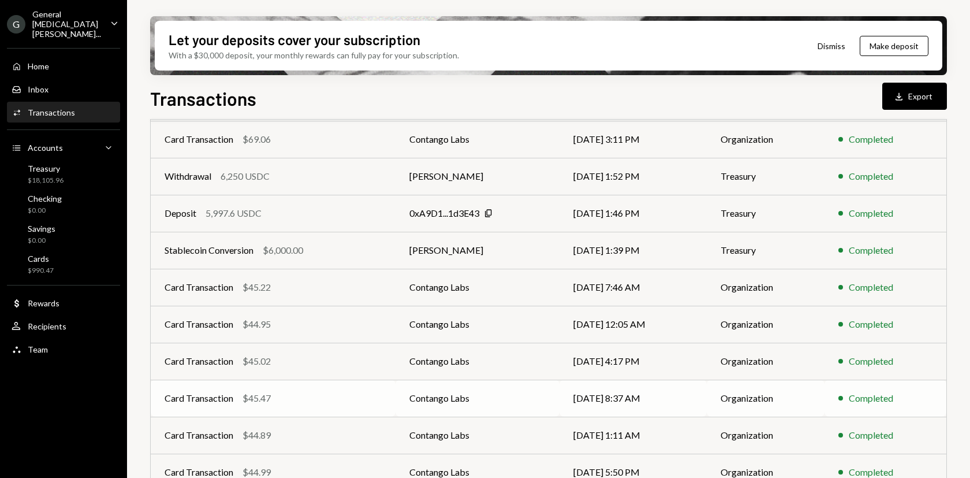
scroll to position [0, 0]
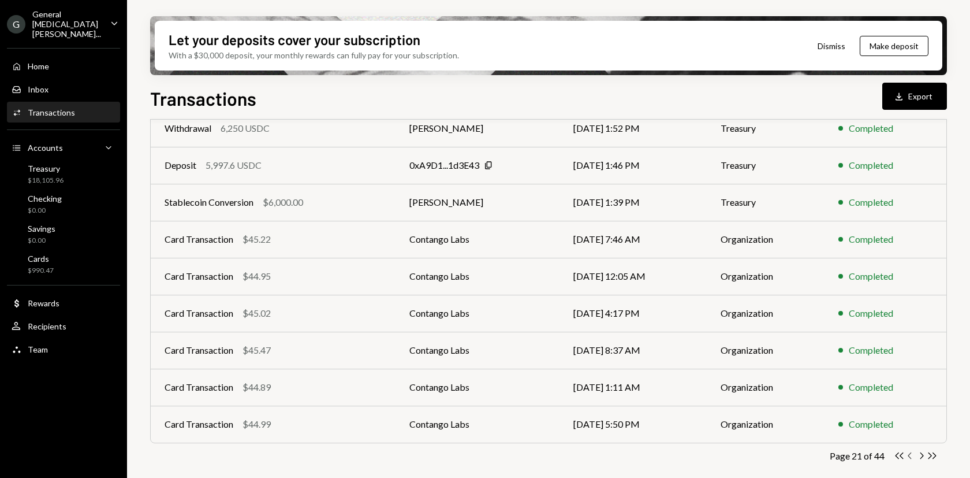
click at [912, 456] on icon "Chevron Left" at bounding box center [910, 455] width 11 height 11
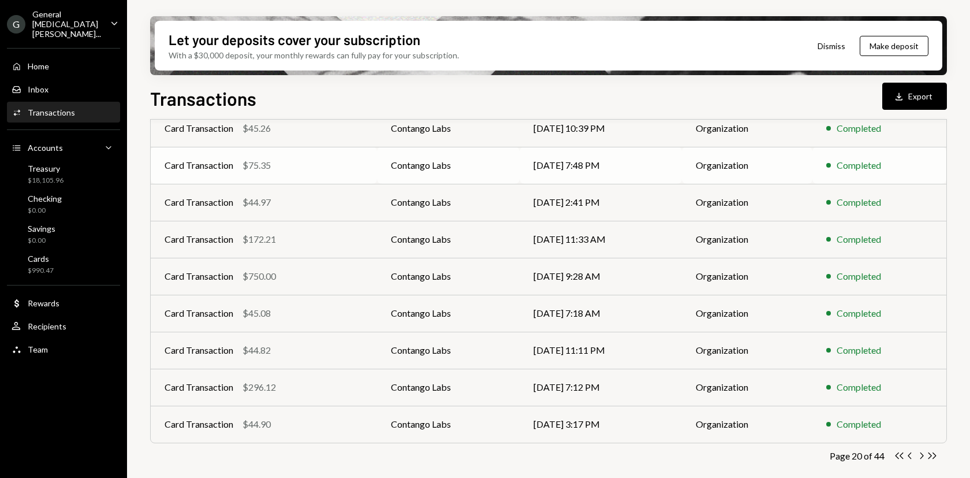
click at [396, 165] on td "Contango Labs" at bounding box center [448, 165] width 143 height 37
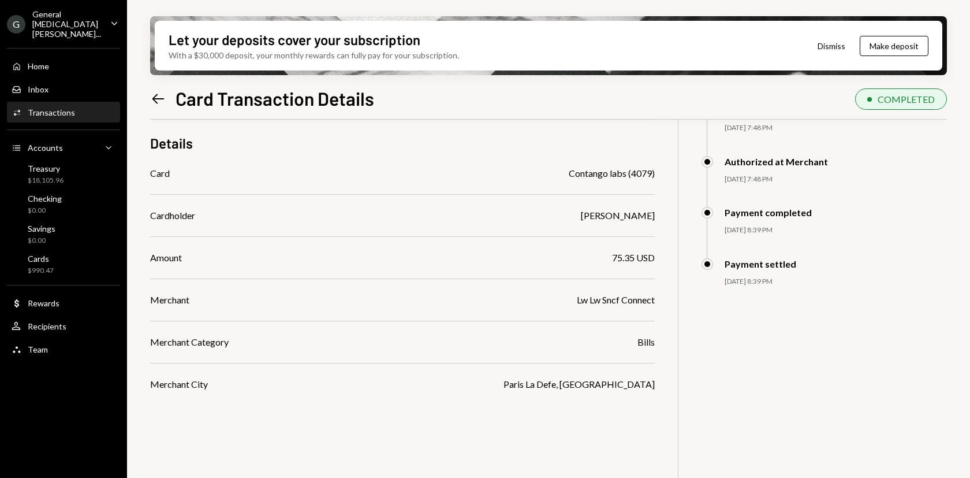
click at [159, 102] on icon "Left Arrow" at bounding box center [158, 99] width 16 height 16
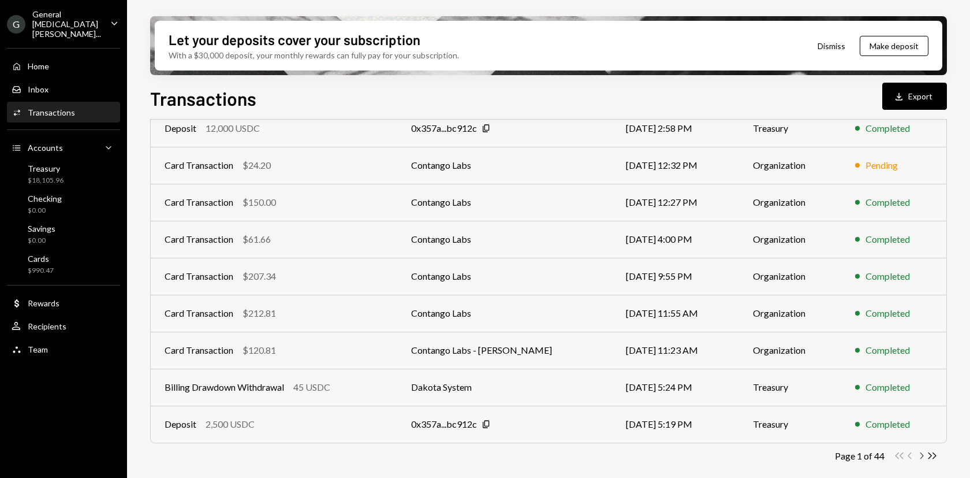
click at [920, 455] on icon "Chevron Right" at bounding box center [921, 455] width 11 height 11
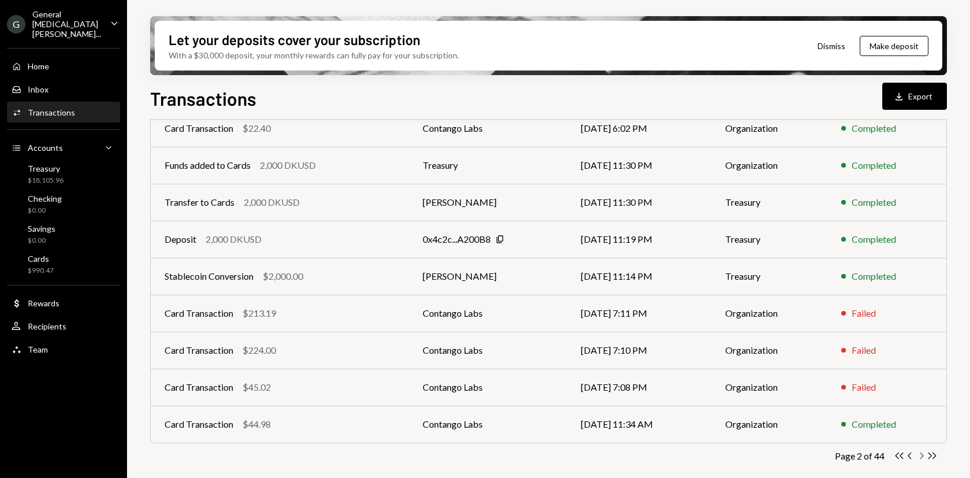
click at [921, 455] on icon "Chevron Right" at bounding box center [921, 455] width 11 height 11
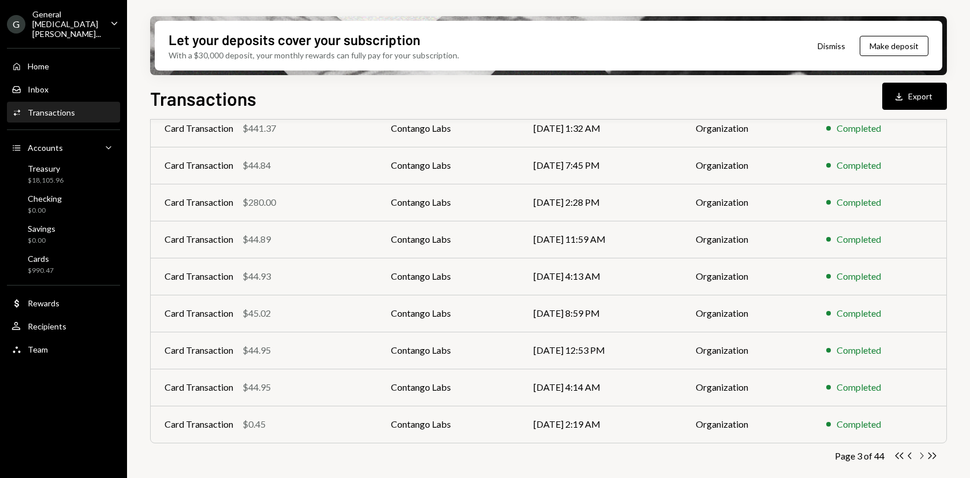
click at [921, 455] on icon "Chevron Right" at bounding box center [921, 455] width 11 height 11
click at [922, 458] on icon "Chevron Right" at bounding box center [921, 455] width 11 height 11
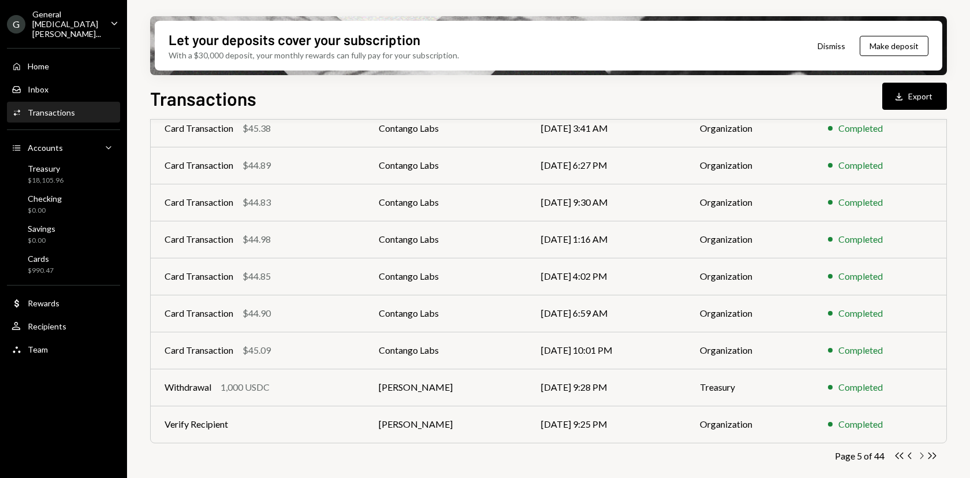
click at [921, 456] on icon "Chevron Right" at bounding box center [921, 455] width 11 height 11
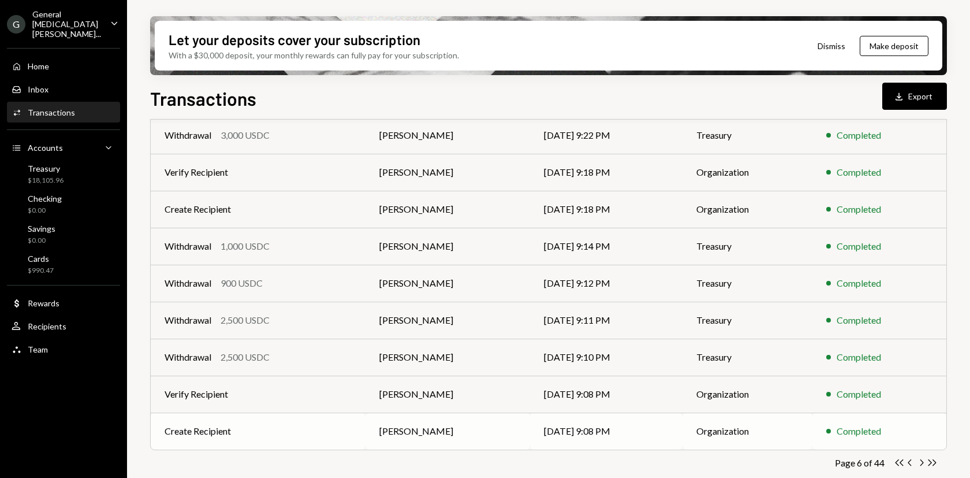
scroll to position [180, 0]
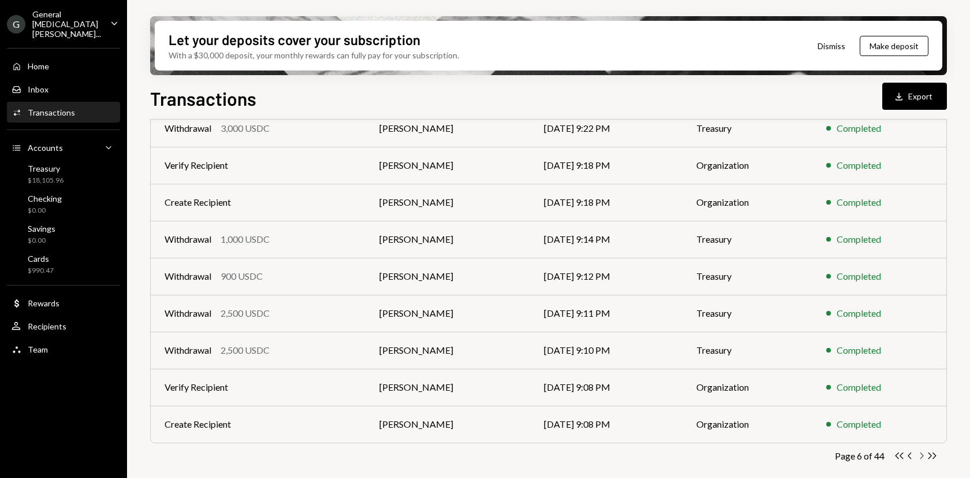
click at [922, 453] on icon "button" at bounding box center [922, 455] width 3 height 6
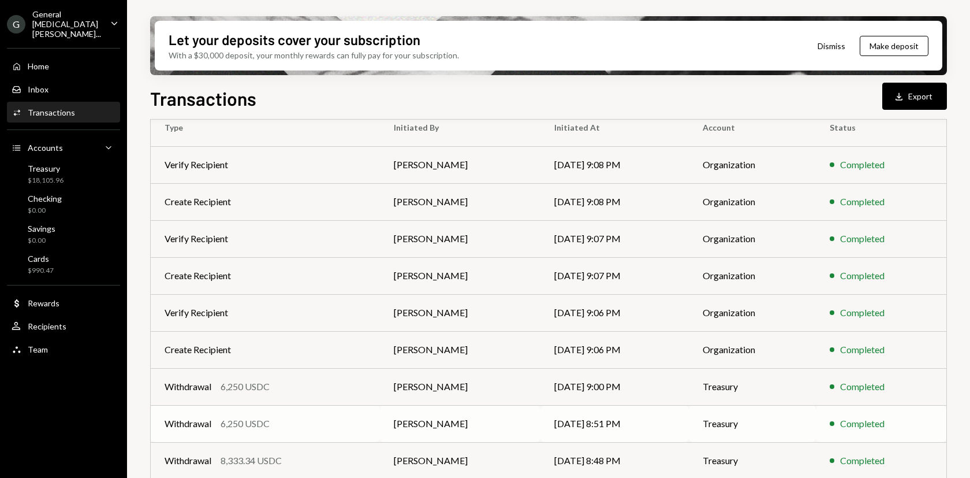
scroll to position [179, 0]
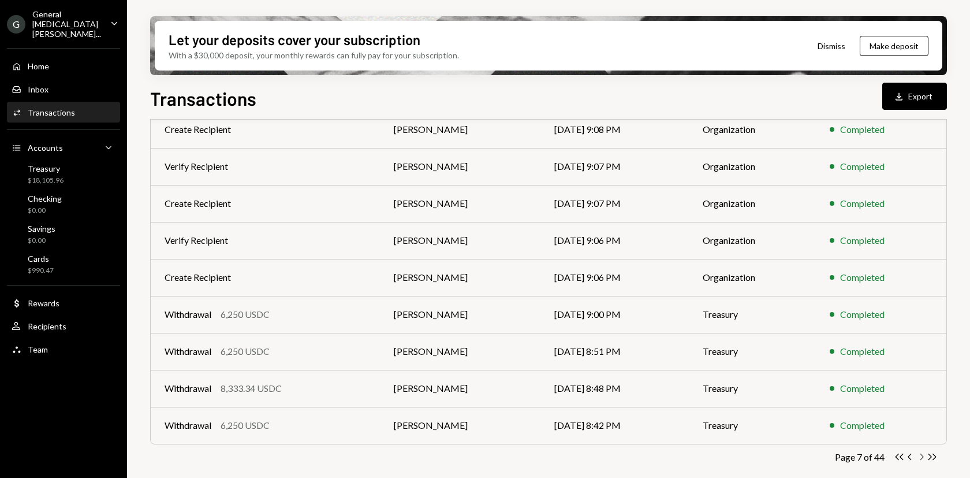
click at [920, 458] on icon "Chevron Right" at bounding box center [921, 456] width 11 height 11
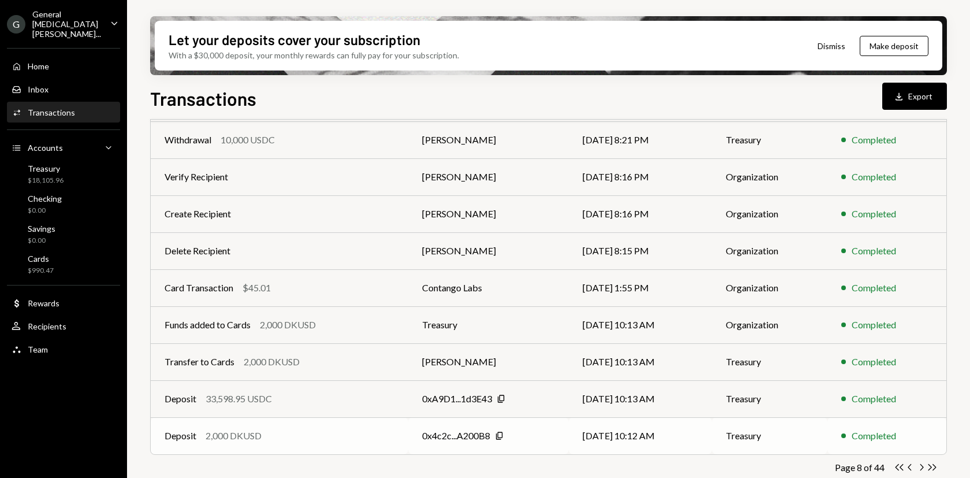
scroll to position [180, 0]
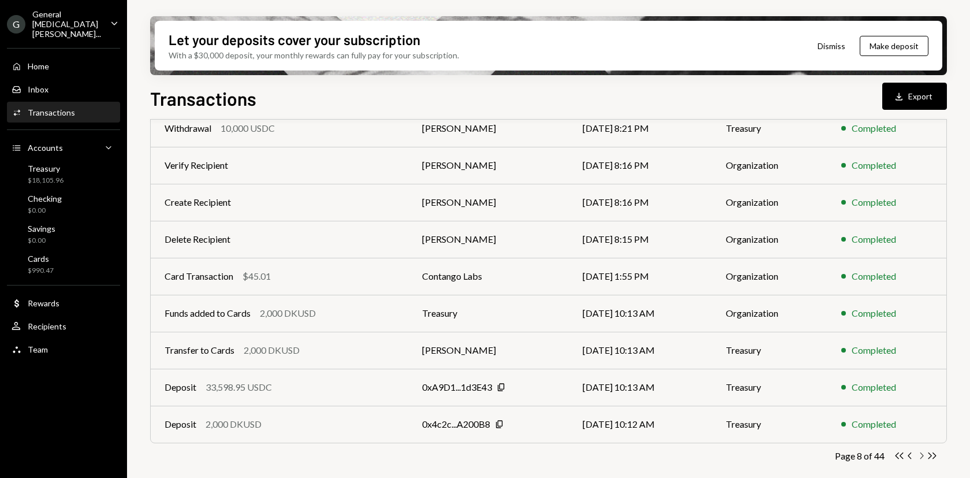
click at [921, 453] on icon "button" at bounding box center [922, 455] width 3 height 6
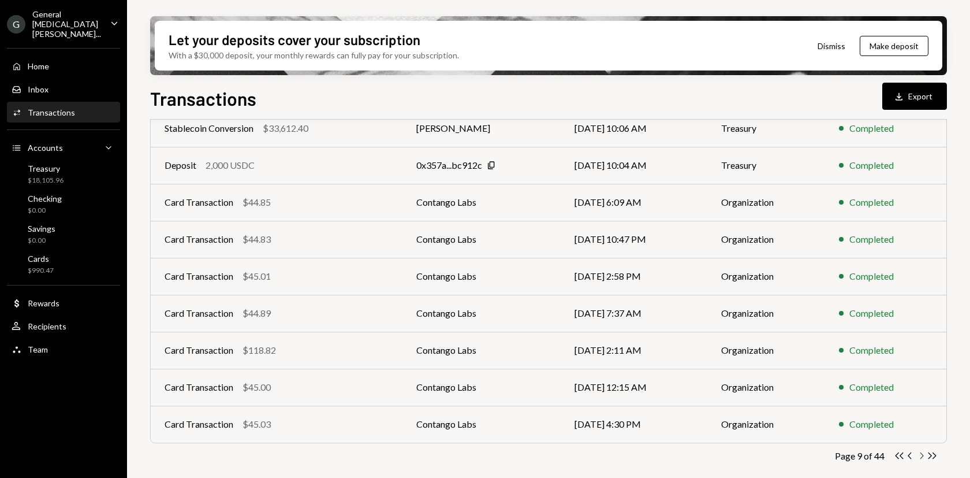
click at [920, 455] on icon "Chevron Right" at bounding box center [921, 455] width 11 height 11
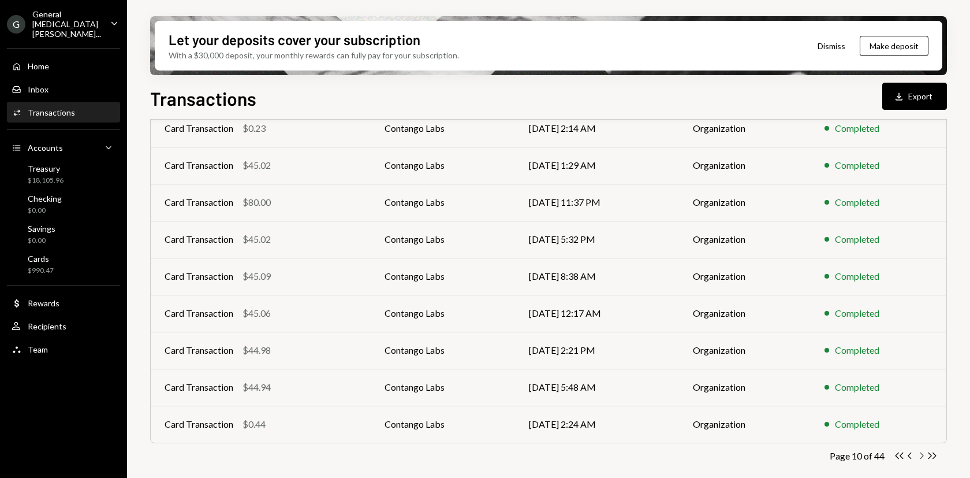
click at [923, 453] on icon "Chevron Right" at bounding box center [921, 455] width 11 height 11
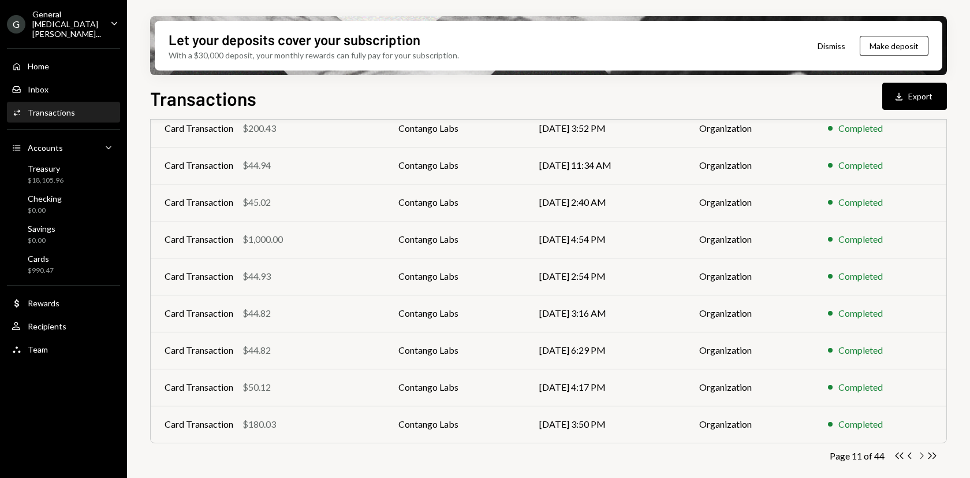
click at [921, 459] on icon "Chevron Right" at bounding box center [921, 455] width 11 height 11
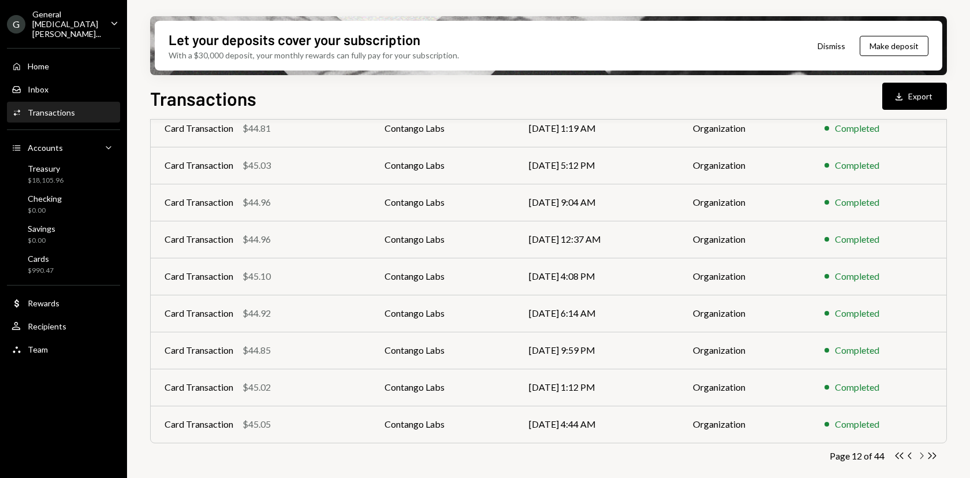
click at [922, 455] on icon "Chevron Right" at bounding box center [921, 455] width 11 height 11
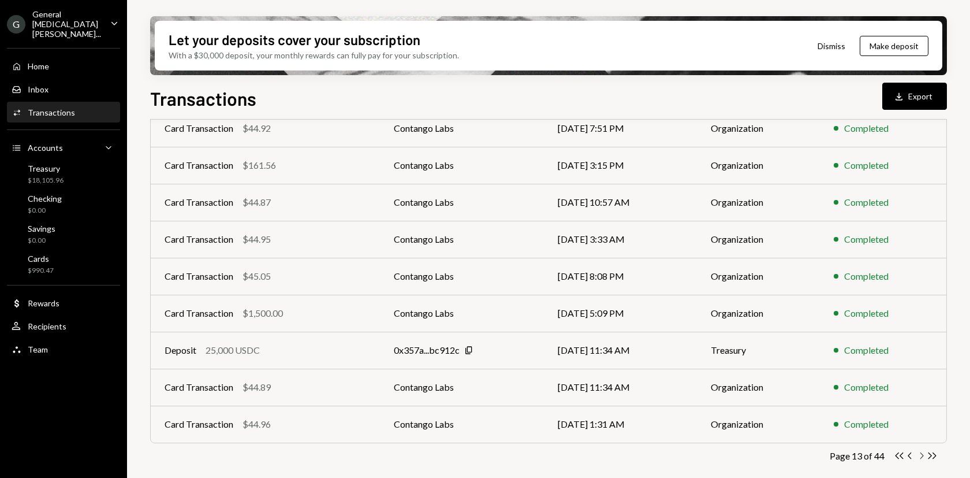
click at [923, 458] on icon "Chevron Right" at bounding box center [921, 455] width 11 height 11
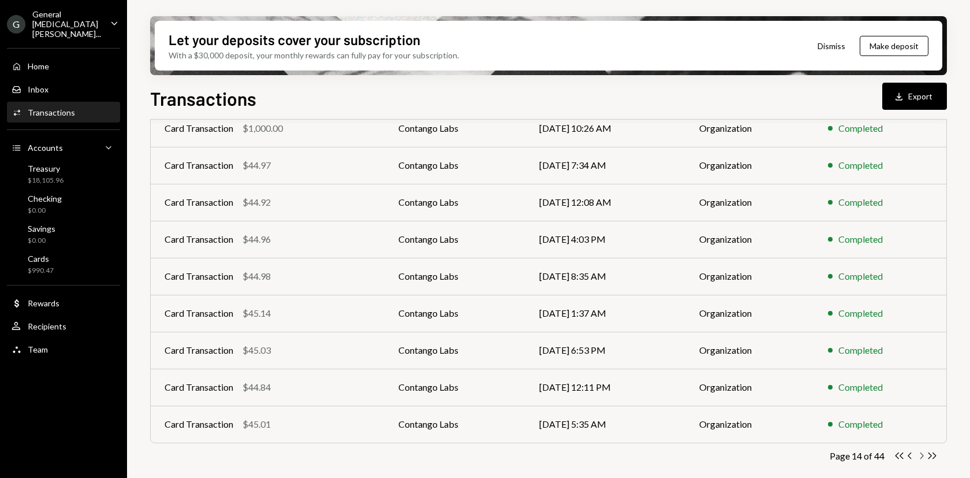
click at [920, 456] on icon "Chevron Right" at bounding box center [921, 455] width 11 height 11
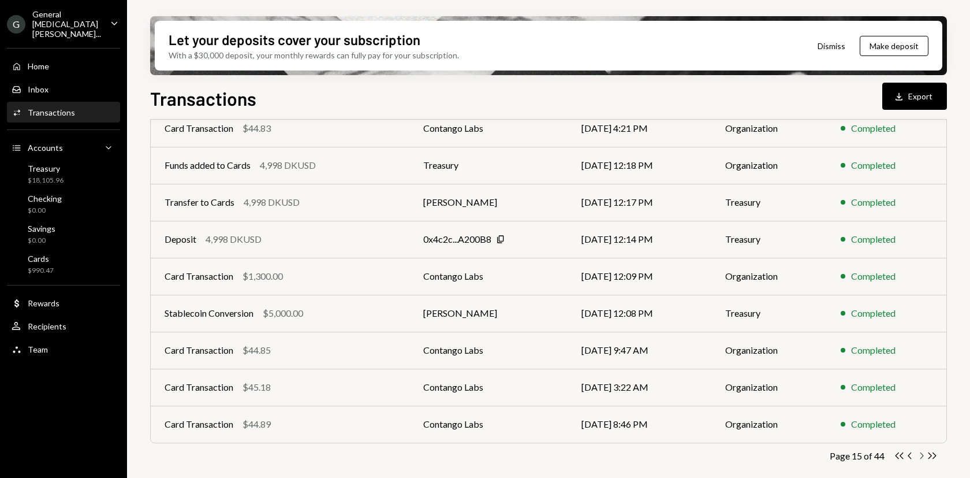
click at [921, 455] on icon "Chevron Right" at bounding box center [921, 455] width 11 height 11
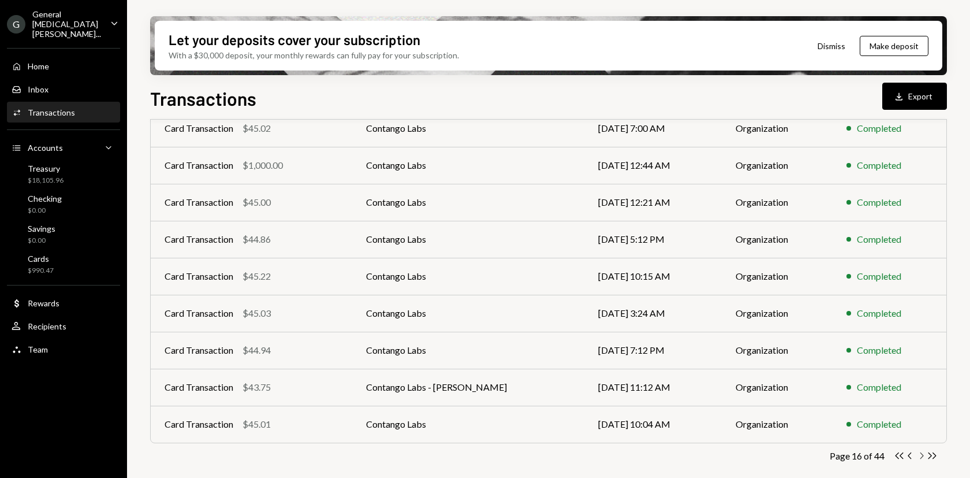
click at [921, 455] on icon "Chevron Right" at bounding box center [921, 455] width 11 height 11
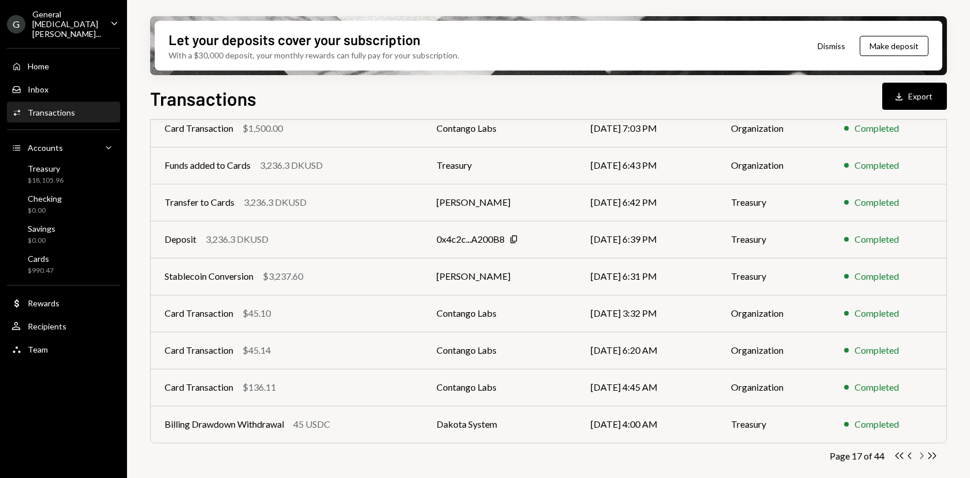
click at [918, 459] on icon "Chevron Right" at bounding box center [921, 455] width 11 height 11
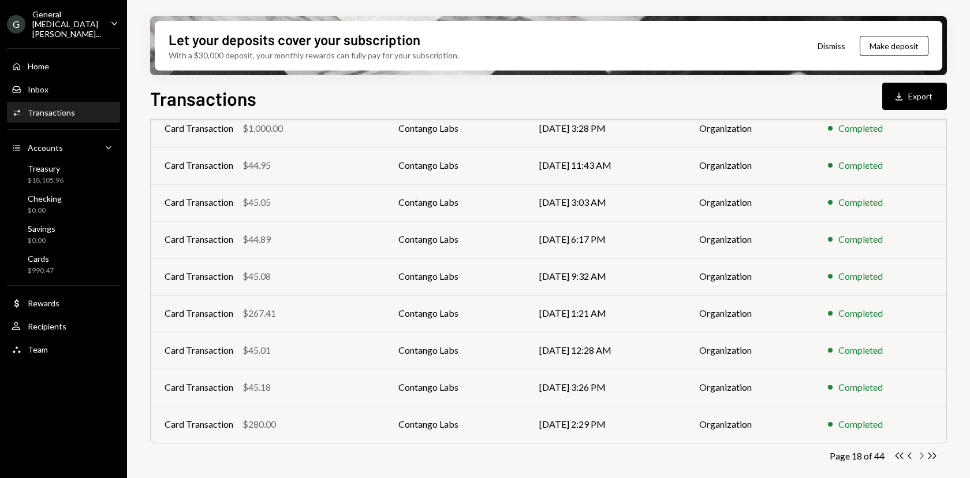
click at [921, 455] on icon "Chevron Right" at bounding box center [921, 455] width 11 height 11
